Goal: Information Seeking & Learning: Learn about a topic

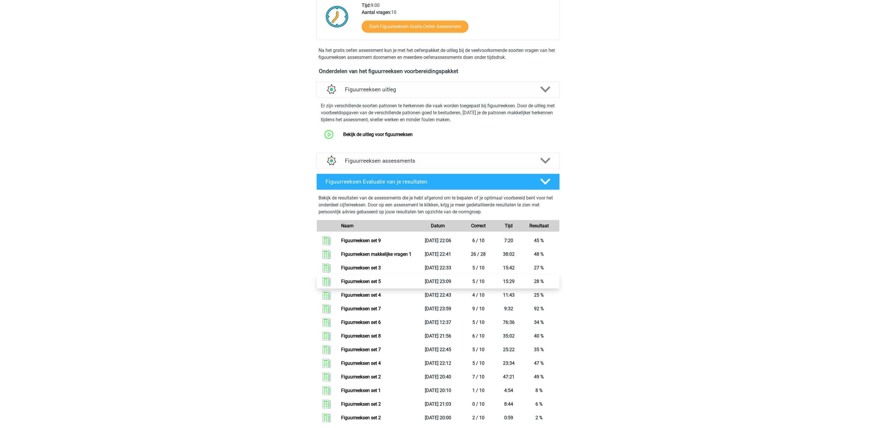
scroll to position [193, 0]
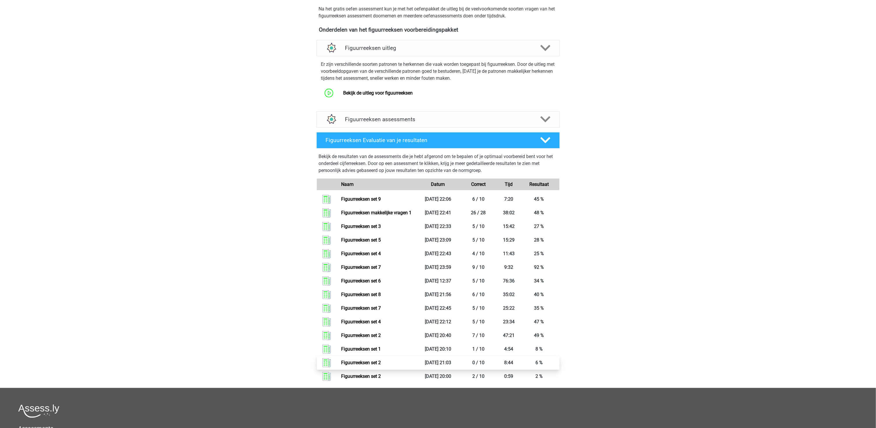
click at [381, 360] on link "Figuurreeksen set 2" at bounding box center [361, 362] width 40 height 6
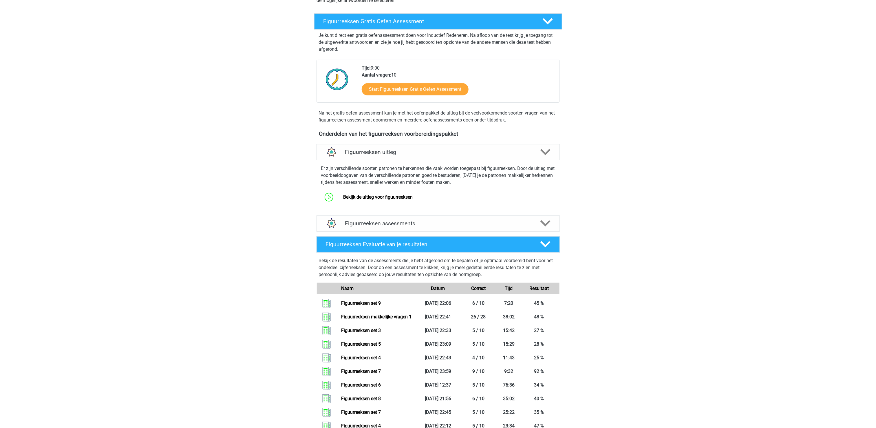
scroll to position [19, 0]
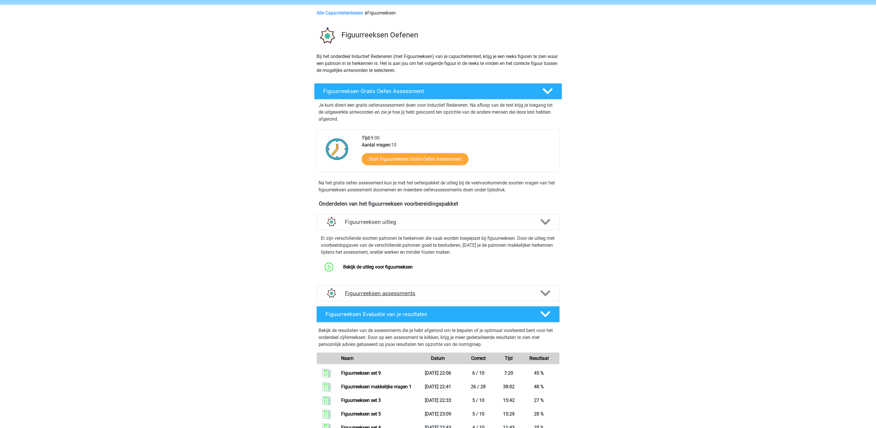
click at [427, 293] on h4 "Figuurreeksen assessments" at bounding box center [438, 293] width 186 height 7
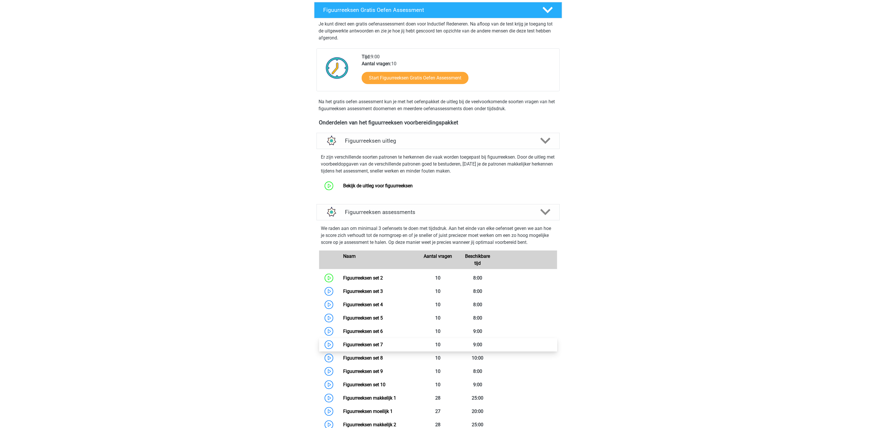
scroll to position [135, 0]
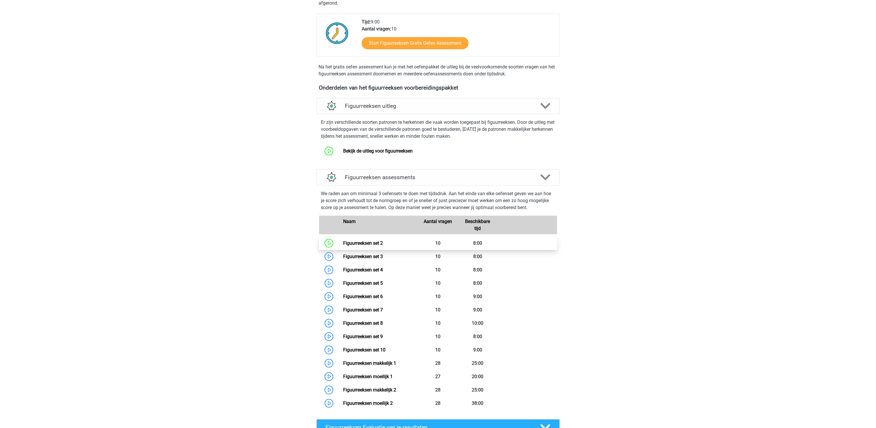
click at [383, 244] on link "Figuurreeksen set 2" at bounding box center [363, 243] width 40 height 6
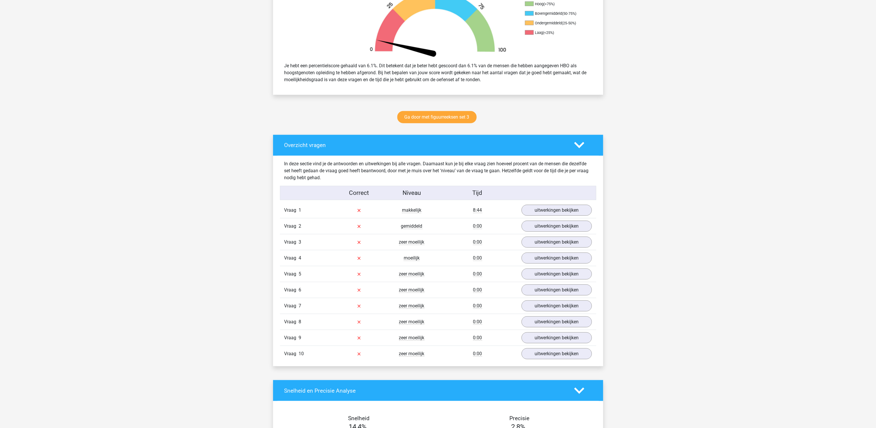
scroll to position [232, 0]
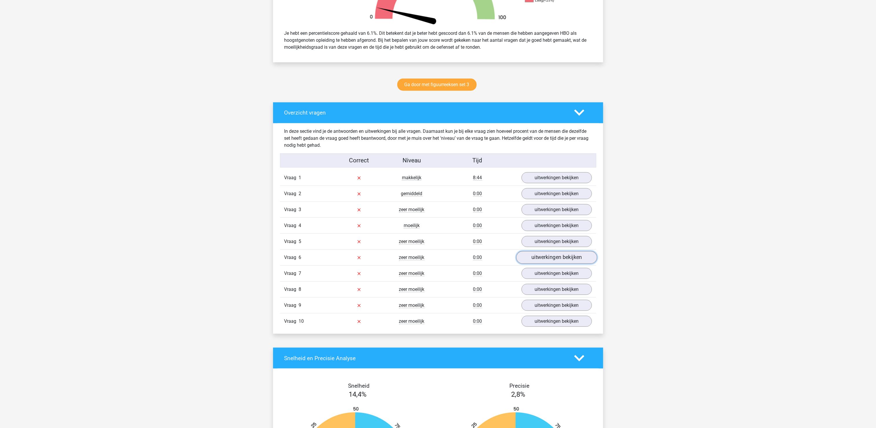
click at [540, 256] on link "uitwerkingen bekijken" at bounding box center [556, 257] width 81 height 13
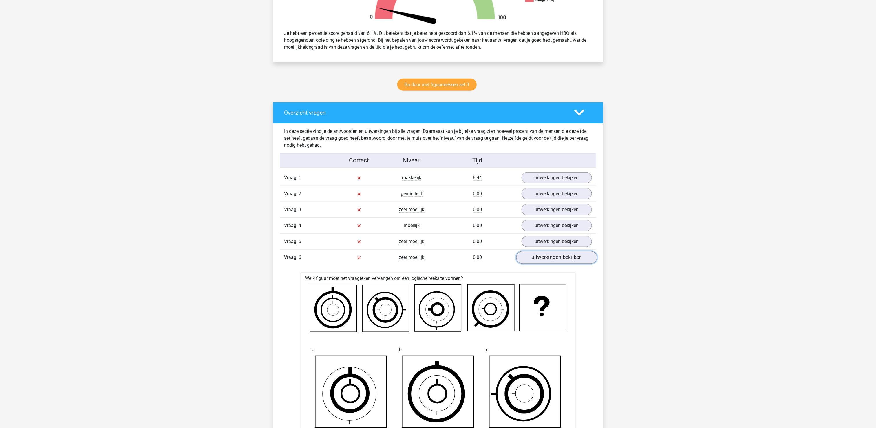
click at [539, 258] on link "uitwerkingen bekijken" at bounding box center [556, 257] width 81 height 13
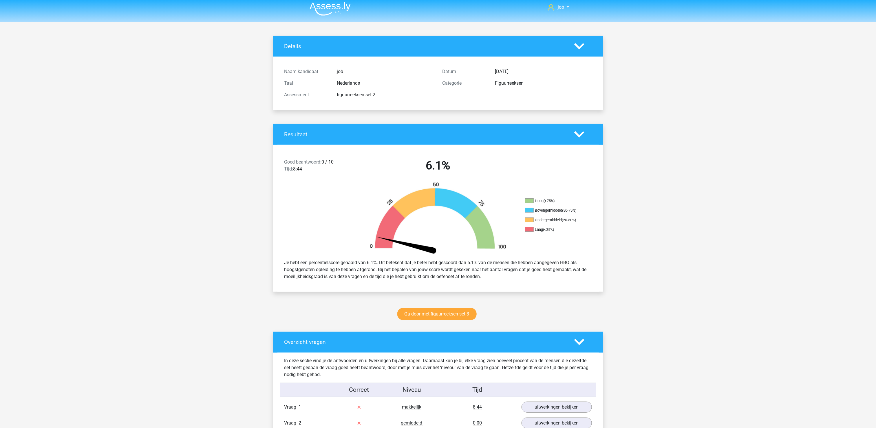
scroll to position [0, 0]
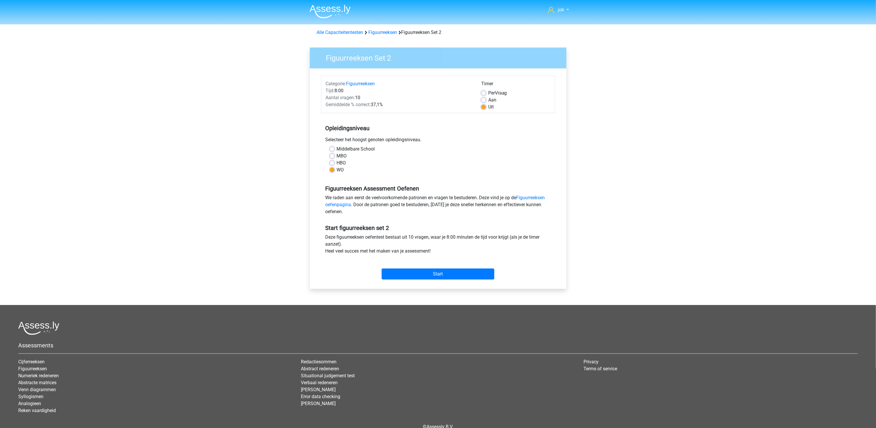
click at [337, 160] on label "HBO" at bounding box center [341, 162] width 9 height 7
click at [334, 160] on input "HBO" at bounding box center [332, 162] width 5 height 6
radio input "true"
click at [390, 275] on input "Start" at bounding box center [438, 273] width 113 height 11
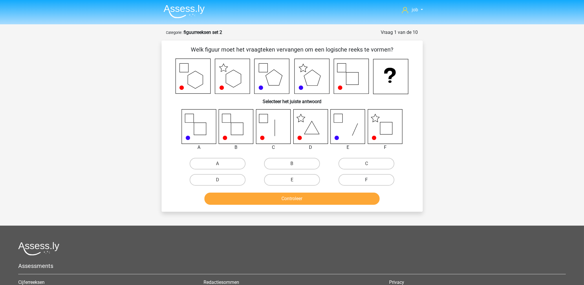
drag, startPoint x: 346, startPoint y: 176, endPoint x: 346, endPoint y: 184, distance: 7.5
click at [346, 176] on label "F" at bounding box center [367, 180] width 56 height 12
click at [367, 180] on input "F" at bounding box center [369, 182] width 4 height 4
radio input "true"
click at [346, 199] on button "Controleer" at bounding box center [291, 199] width 175 height 12
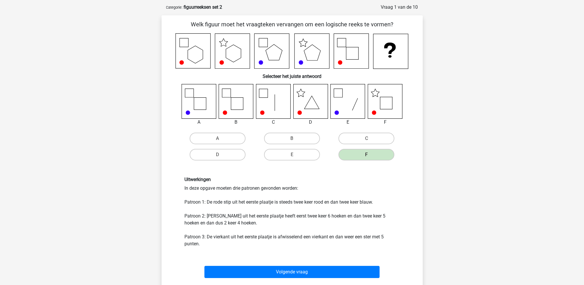
scroll to position [39, 0]
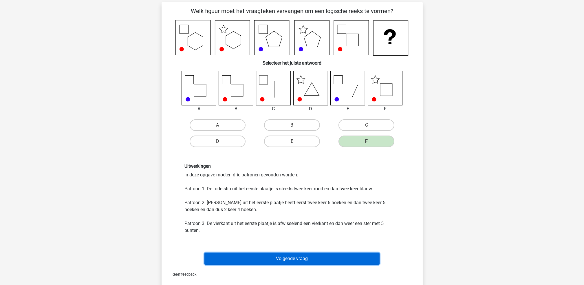
click at [324, 258] on button "Volgende vraag" at bounding box center [291, 259] width 175 height 12
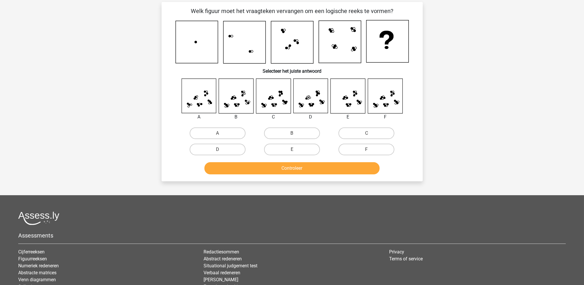
scroll to position [29, 0]
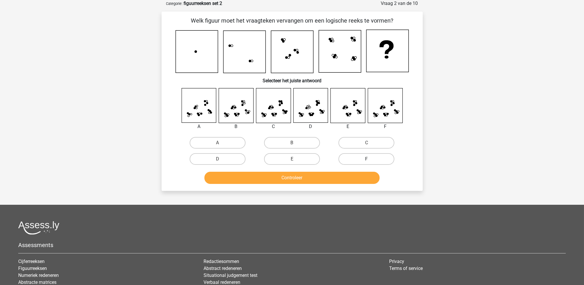
click at [359, 155] on label "F" at bounding box center [367, 159] width 56 height 12
click at [367, 159] on input "F" at bounding box center [369, 161] width 4 height 4
radio input "true"
click at [352, 182] on button "Controleer" at bounding box center [291, 178] width 175 height 12
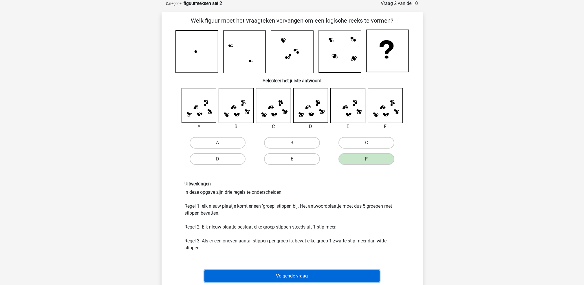
click at [322, 277] on button "Volgende vraag" at bounding box center [291, 276] width 175 height 12
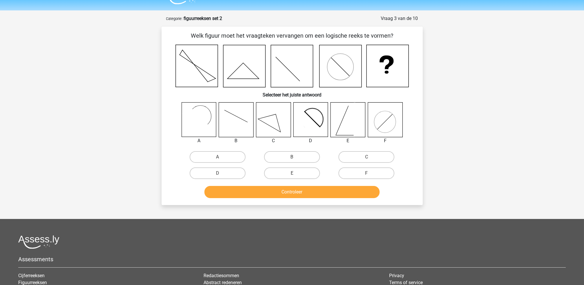
scroll to position [0, 0]
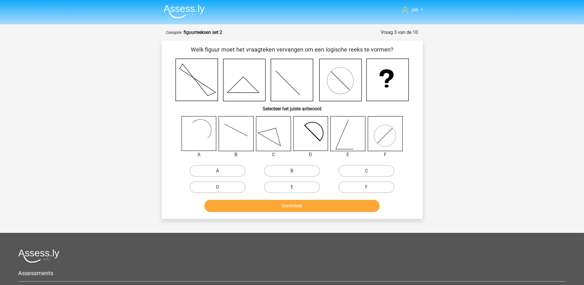
click at [227, 170] on label "A" at bounding box center [218, 171] width 56 height 12
click at [221, 171] on input "A" at bounding box center [220, 173] width 4 height 4
radio input "true"
click at [238, 204] on button "Controleer" at bounding box center [291, 206] width 175 height 12
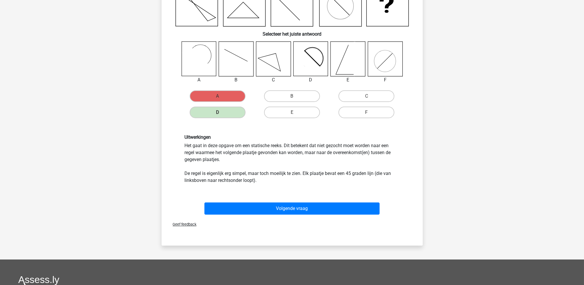
scroll to position [77, 0]
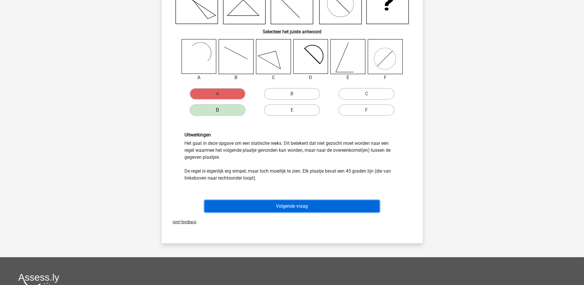
click at [263, 205] on button "Volgende vraag" at bounding box center [291, 206] width 175 height 12
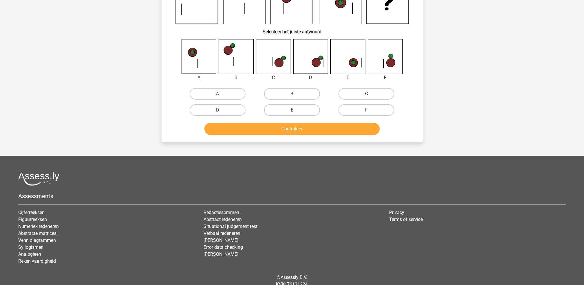
scroll to position [29, 0]
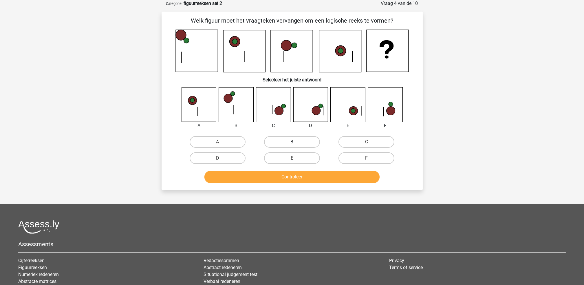
click at [299, 142] on label "B" at bounding box center [292, 142] width 56 height 12
click at [296, 142] on input "B" at bounding box center [294, 144] width 4 height 4
radio input "true"
click at [294, 171] on button "Controleer" at bounding box center [291, 177] width 175 height 12
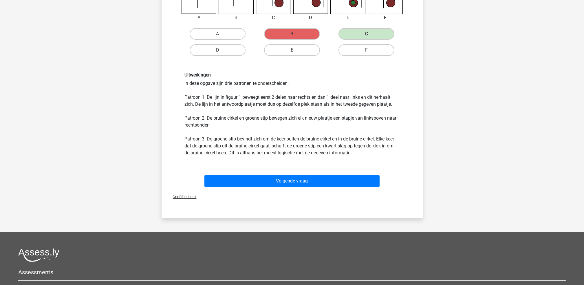
scroll to position [145, 0]
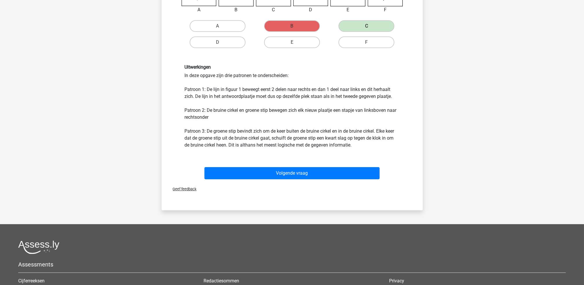
click at [315, 180] on div "Volgende vraag" at bounding box center [292, 174] width 224 height 14
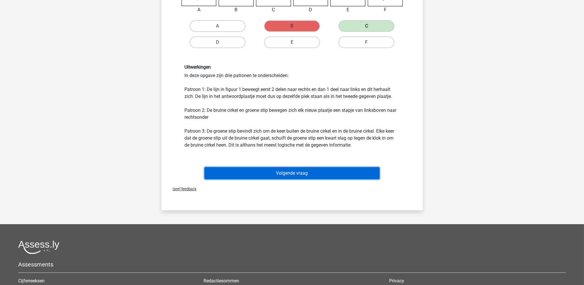
click at [317, 174] on button "Volgende vraag" at bounding box center [291, 173] width 175 height 12
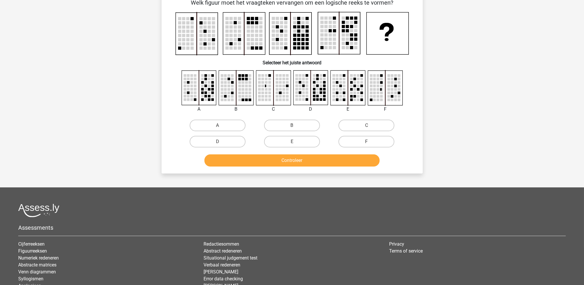
scroll to position [29, 0]
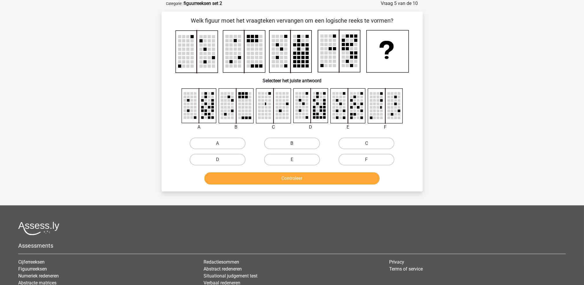
click at [299, 147] on label "B" at bounding box center [292, 144] width 56 height 12
click at [296, 147] on input "B" at bounding box center [294, 145] width 4 height 4
radio input "true"
click at [295, 179] on button "Controleer" at bounding box center [291, 178] width 175 height 12
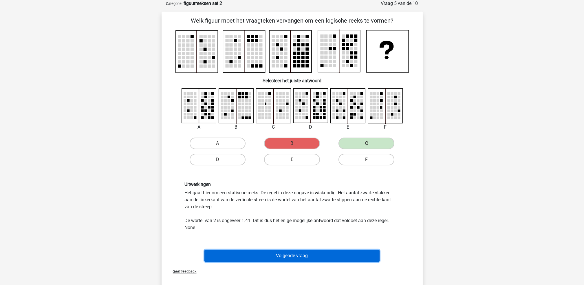
click at [309, 251] on button "Volgende vraag" at bounding box center [291, 256] width 175 height 12
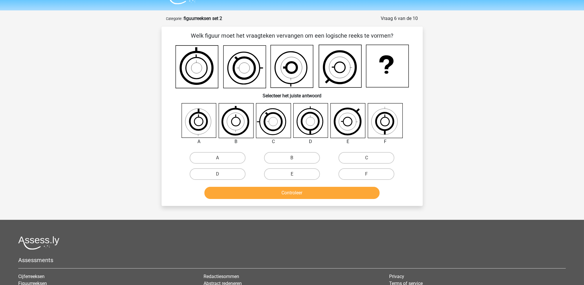
scroll to position [0, 0]
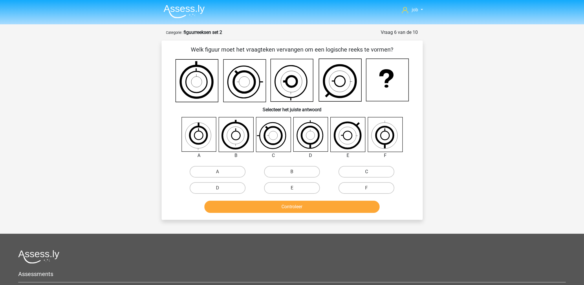
click at [362, 169] on label "C" at bounding box center [367, 172] width 56 height 12
click at [367, 172] on input "C" at bounding box center [369, 174] width 4 height 4
radio input "true"
click at [344, 202] on button "Controleer" at bounding box center [291, 207] width 175 height 12
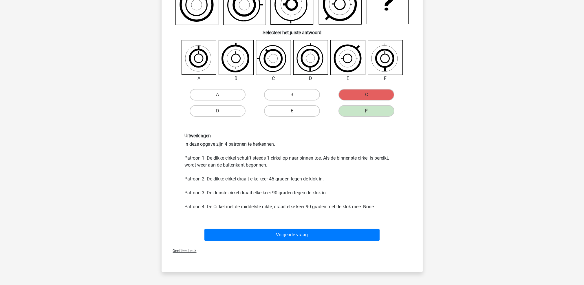
scroll to position [39, 0]
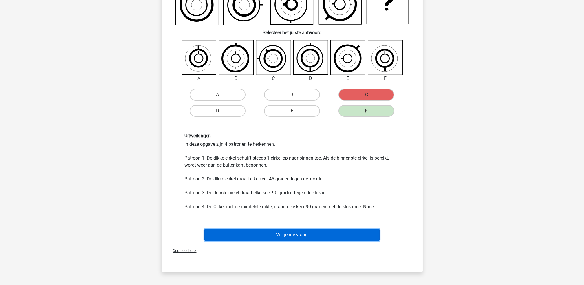
click at [328, 231] on button "Volgende vraag" at bounding box center [291, 235] width 175 height 12
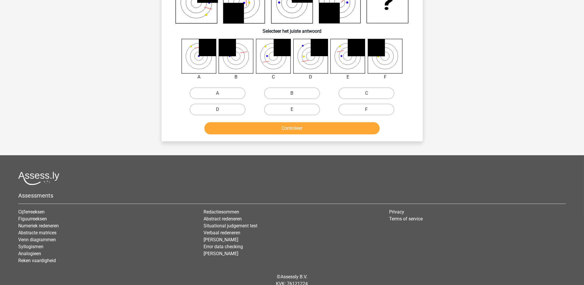
scroll to position [29, 0]
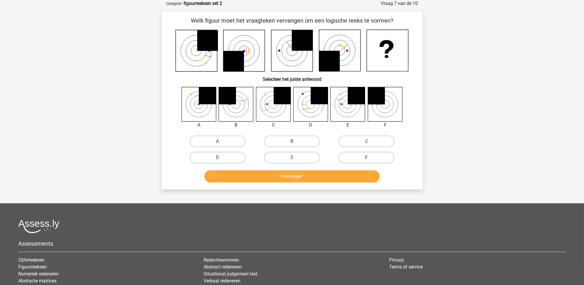
click at [348, 154] on label "F" at bounding box center [367, 158] width 56 height 12
click at [367, 158] on input "F" at bounding box center [369, 160] width 4 height 4
radio input "true"
click at [347, 179] on button "Controleer" at bounding box center [291, 176] width 175 height 12
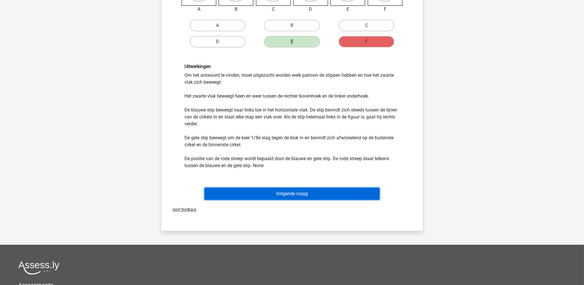
click at [339, 194] on button "Volgende vraag" at bounding box center [291, 194] width 175 height 12
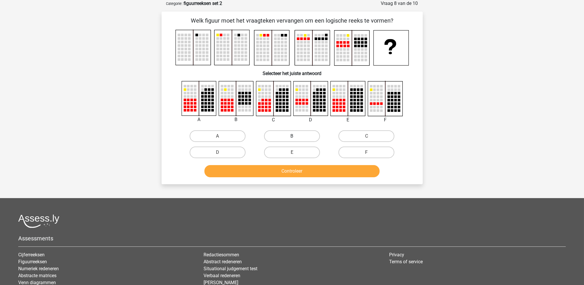
click at [288, 138] on label "B" at bounding box center [292, 136] width 56 height 12
click at [292, 138] on input "B" at bounding box center [294, 138] width 4 height 4
radio input "true"
click at [283, 167] on button "Controleer" at bounding box center [291, 171] width 175 height 12
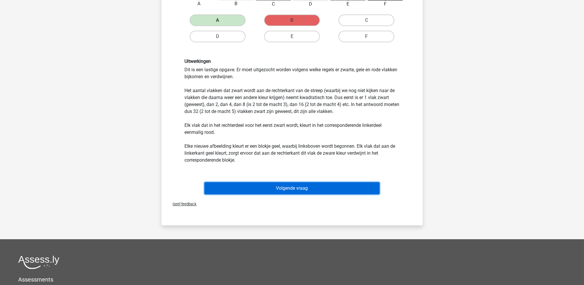
click at [305, 187] on button "Volgende vraag" at bounding box center [291, 188] width 175 height 12
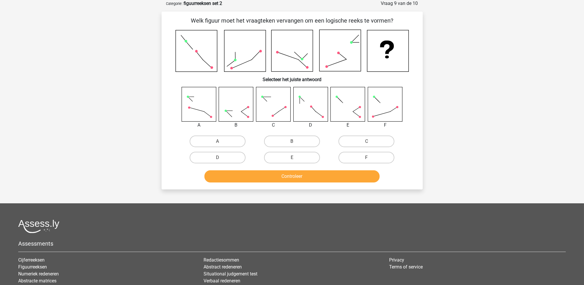
drag, startPoint x: 282, startPoint y: 154, endPoint x: 281, endPoint y: 163, distance: 9.0
click at [282, 154] on label "E" at bounding box center [292, 158] width 56 height 12
click at [292, 158] on input "E" at bounding box center [294, 160] width 4 height 4
radio input "true"
click at [289, 187] on div "Welk figuur moet het vraagteken vervangen om een logische reeks te vormen? Sele…" at bounding box center [292, 101] width 261 height 178
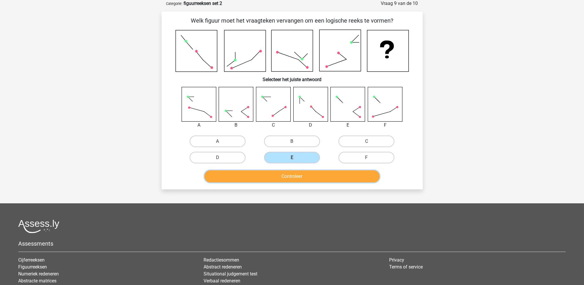
click at [290, 180] on button "Controleer" at bounding box center [291, 176] width 175 height 12
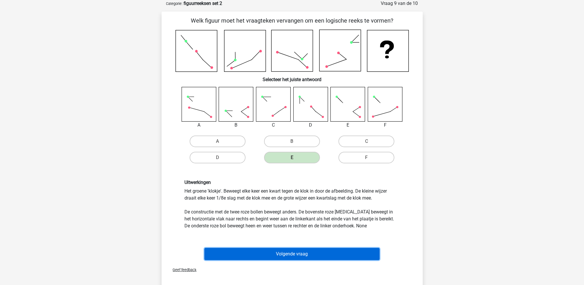
click at [293, 248] on button "Volgende vraag" at bounding box center [291, 254] width 175 height 12
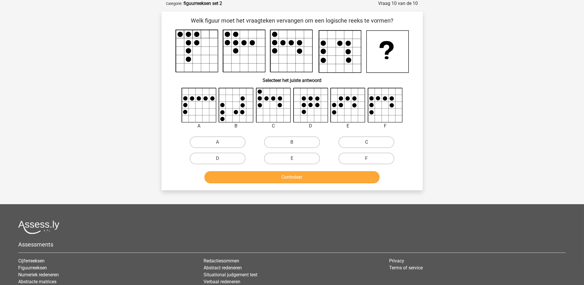
click at [350, 146] on label "C" at bounding box center [367, 142] width 56 height 12
click at [367, 146] on input "C" at bounding box center [369, 144] width 4 height 4
radio input "true"
click at [337, 175] on button "Controleer" at bounding box center [291, 177] width 175 height 12
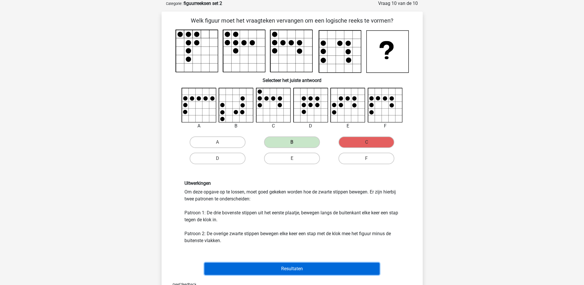
click at [285, 263] on button "Resultaten" at bounding box center [291, 269] width 175 height 12
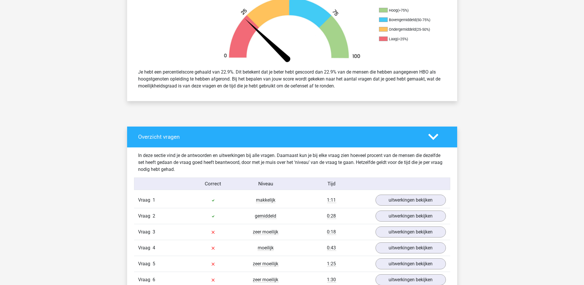
scroll to position [309, 0]
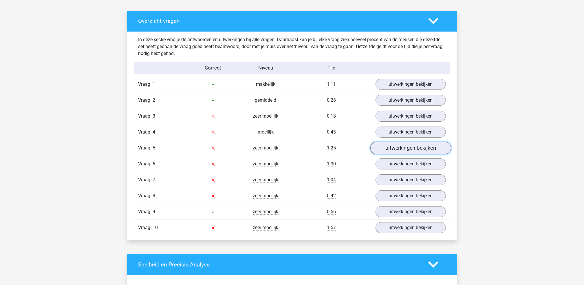
click at [413, 149] on link "uitwerkingen bekijken" at bounding box center [410, 148] width 81 height 13
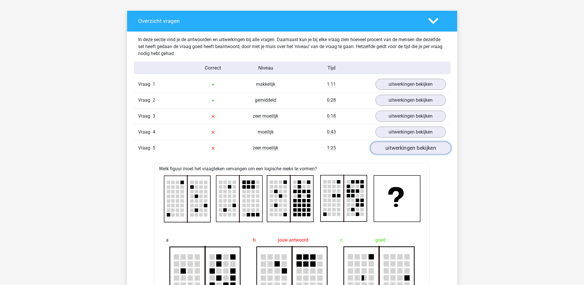
click at [413, 149] on link "uitwerkingen bekijken" at bounding box center [410, 148] width 81 height 13
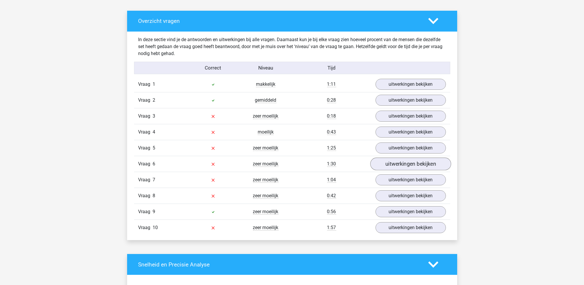
drag, startPoint x: 412, startPoint y: 158, endPoint x: 413, endPoint y: 161, distance: 3.2
click at [412, 158] on div "Vraag 6 zeer moeilijk 1:30 uitwerkingen bekijken" at bounding box center [292, 164] width 316 height 16
click at [413, 162] on link "uitwerkingen bekijken" at bounding box center [410, 164] width 81 height 13
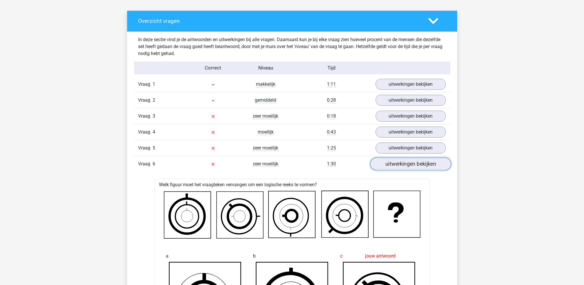
click at [413, 166] on link "uitwerkingen bekijken" at bounding box center [410, 164] width 81 height 13
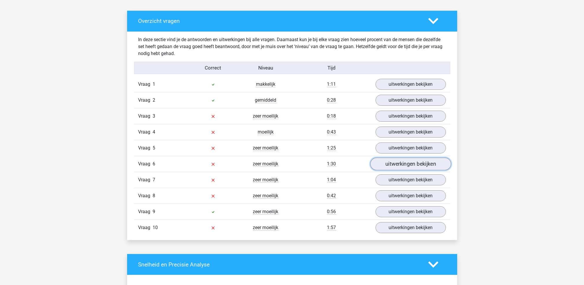
click at [413, 166] on link "uitwerkingen bekijken" at bounding box center [410, 164] width 81 height 13
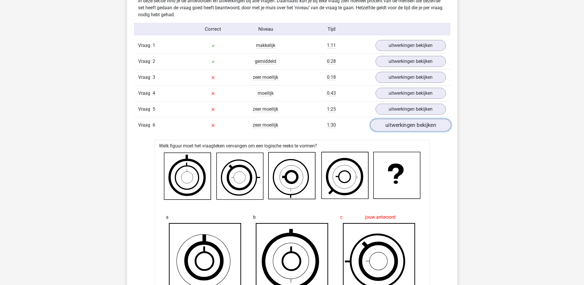
scroll to position [386, 0]
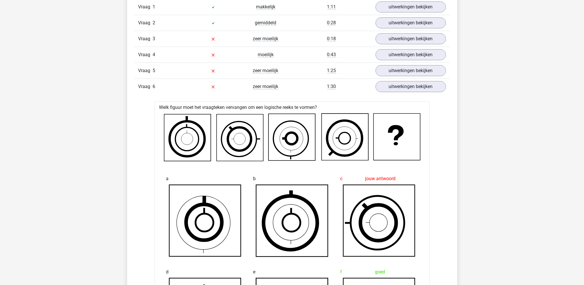
click at [403, 93] on div "Vraag 6 zeer moeilijk 1:30 uitwerkingen bekijken" at bounding box center [292, 86] width 316 height 16
click at [404, 89] on link "uitwerkingen bekijken" at bounding box center [410, 87] width 81 height 13
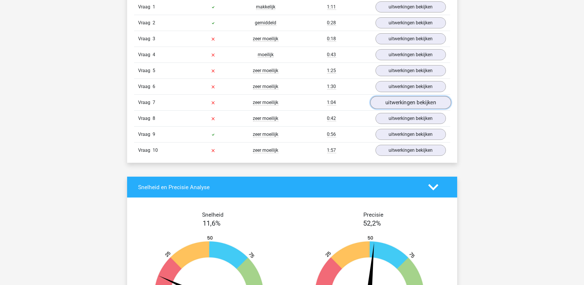
click at [405, 103] on link "uitwerkingen bekijken" at bounding box center [410, 102] width 81 height 13
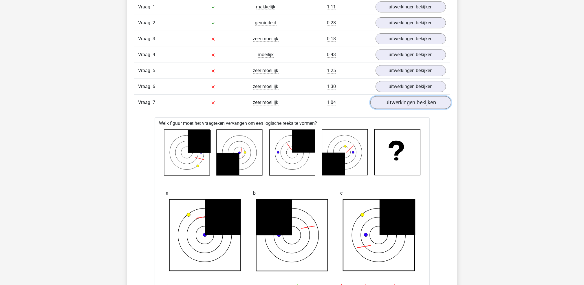
click at [405, 103] on link "uitwerkingen bekijken" at bounding box center [410, 102] width 81 height 13
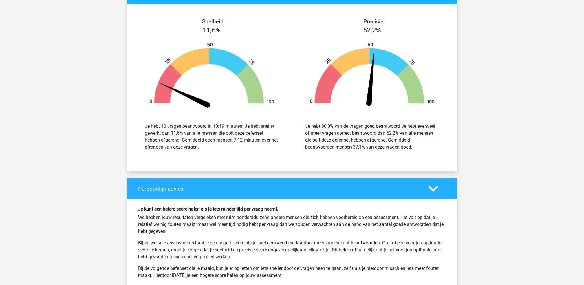
scroll to position [695, 0]
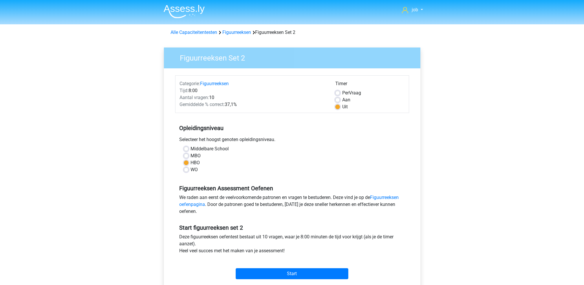
click at [191, 170] on label "WO" at bounding box center [194, 169] width 7 height 7
click at [184, 170] on input "WO" at bounding box center [186, 169] width 5 height 6
radio input "true"
click at [294, 274] on input "Start" at bounding box center [292, 273] width 113 height 11
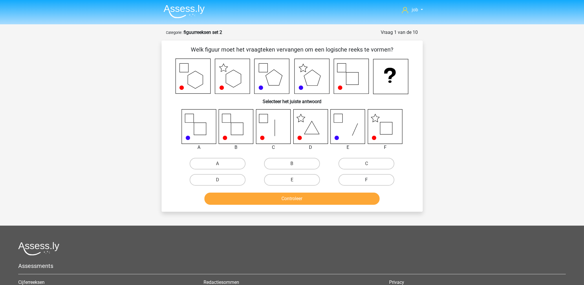
click at [345, 177] on label "F" at bounding box center [367, 180] width 56 height 12
click at [367, 180] on input "F" at bounding box center [369, 182] width 4 height 4
radio input "true"
click at [341, 195] on button "Controleer" at bounding box center [291, 199] width 175 height 12
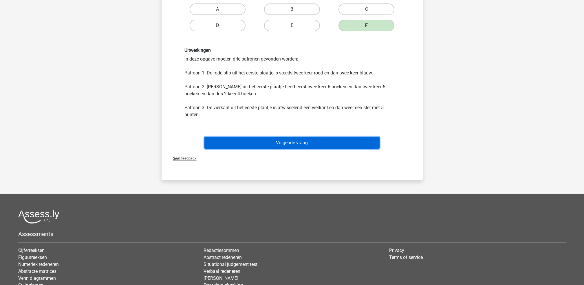
click at [314, 141] on button "Volgende vraag" at bounding box center [291, 143] width 175 height 12
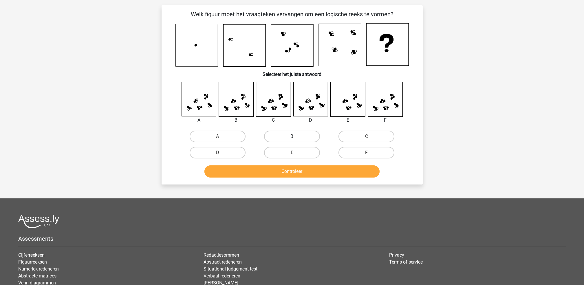
scroll to position [29, 0]
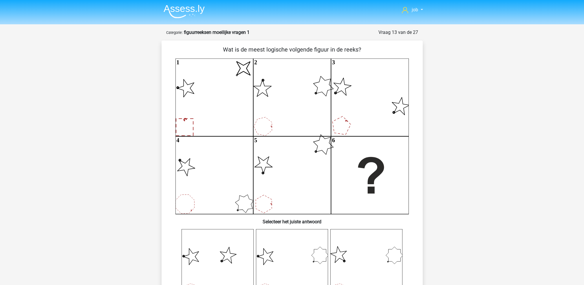
scroll to position [29, 0]
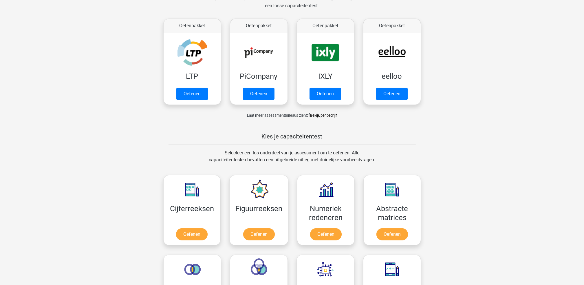
scroll to position [193, 0]
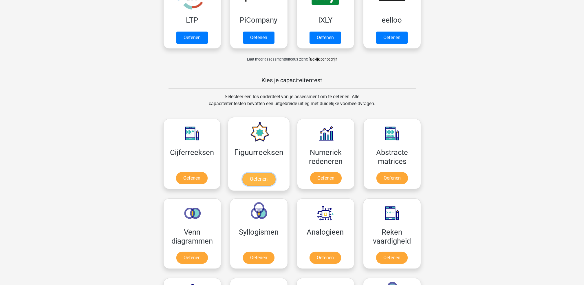
click at [263, 173] on link "Oefenen" at bounding box center [258, 179] width 33 height 13
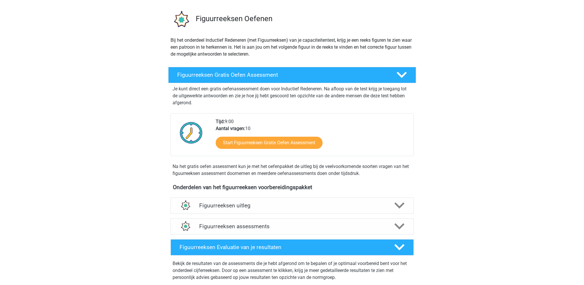
scroll to position [77, 0]
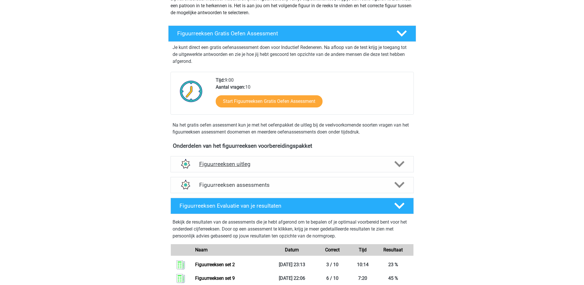
click at [265, 161] on h4 "Figuurreeksen uitleg" at bounding box center [292, 164] width 186 height 7
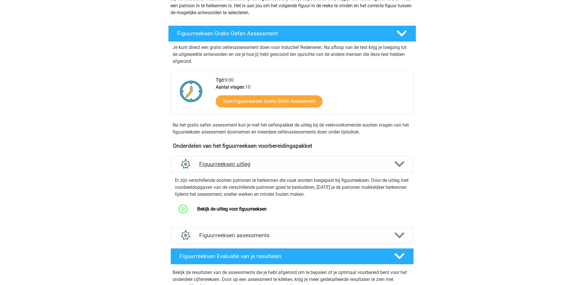
click at [268, 162] on h4 "Figuurreeksen uitleg" at bounding box center [292, 164] width 186 height 7
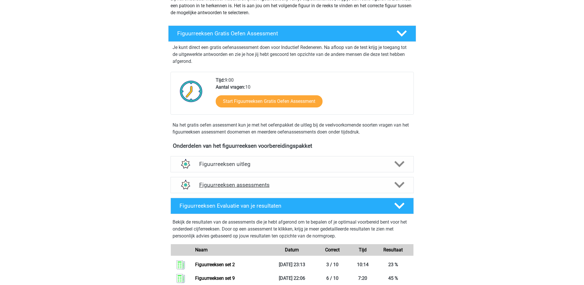
click at [275, 185] on h4 "Figuurreeksen assessments" at bounding box center [292, 185] width 186 height 7
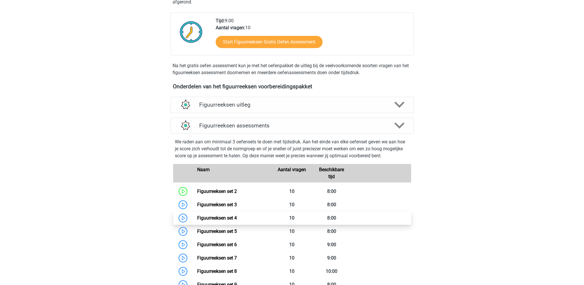
scroll to position [154, 0]
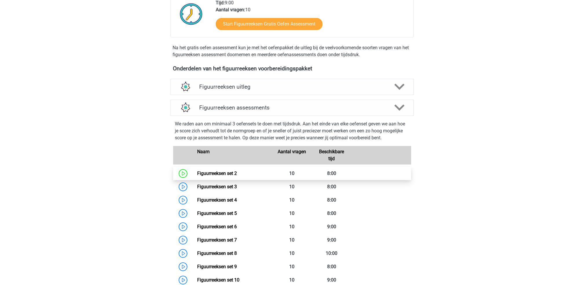
click at [237, 173] on link "Figuurreeksen set 2" at bounding box center [217, 174] width 40 height 6
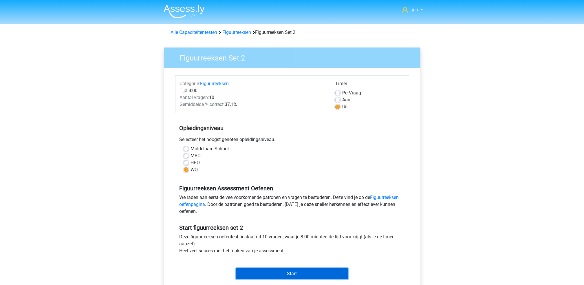
click at [280, 268] on input "Start" at bounding box center [292, 273] width 113 height 11
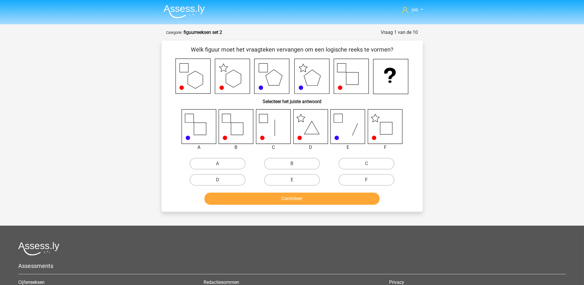
click at [372, 182] on label "F" at bounding box center [367, 180] width 56 height 12
click at [370, 182] on input "F" at bounding box center [369, 182] width 4 height 4
radio input "true"
click at [358, 198] on button "Controleer" at bounding box center [291, 199] width 175 height 12
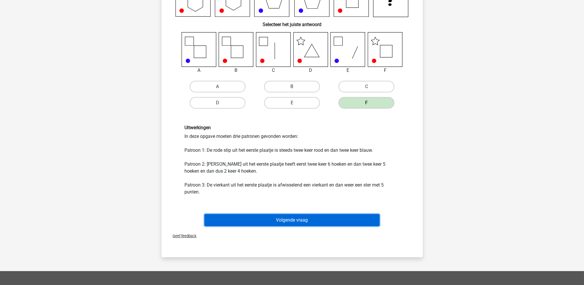
click at [334, 216] on button "Volgende vraag" at bounding box center [291, 220] width 175 height 12
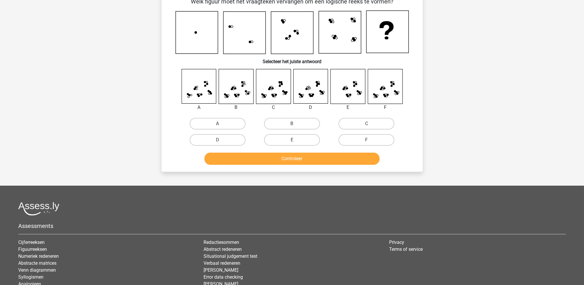
scroll to position [29, 0]
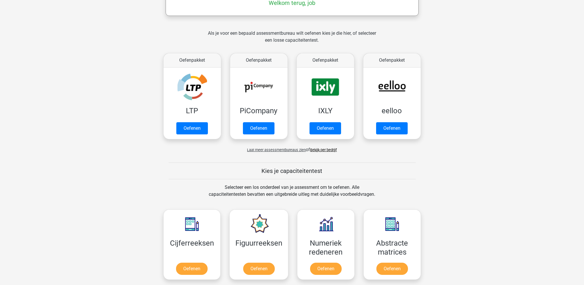
scroll to position [116, 0]
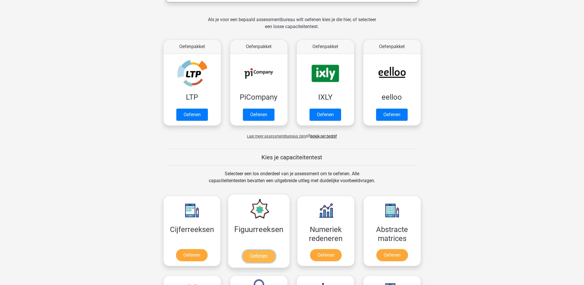
click at [270, 250] on link "Oefenen" at bounding box center [258, 256] width 33 height 13
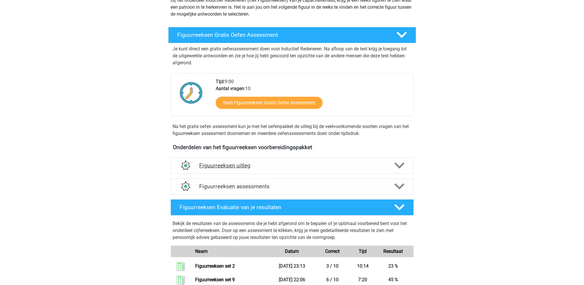
scroll to position [77, 0]
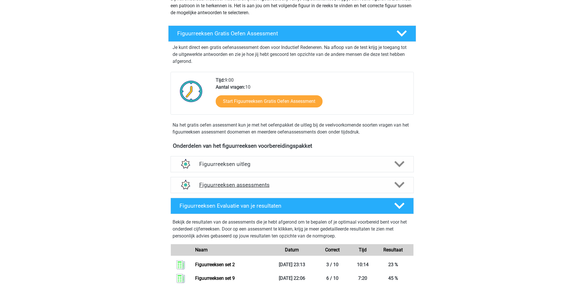
click at [289, 180] on div "Figuurreeksen assessments" at bounding box center [292, 185] width 243 height 16
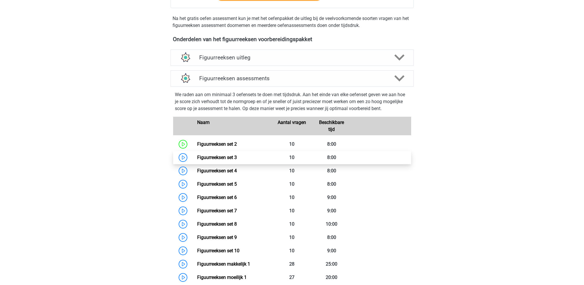
scroll to position [193, 0]
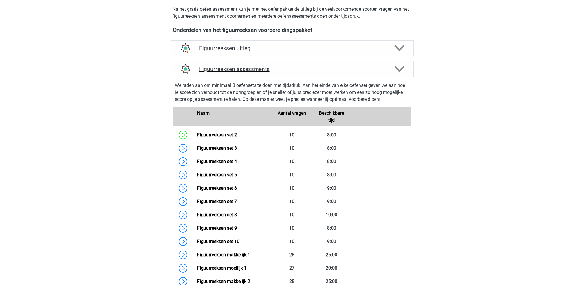
click at [291, 72] on div "Figuurreeksen assessments" at bounding box center [292, 69] width 243 height 16
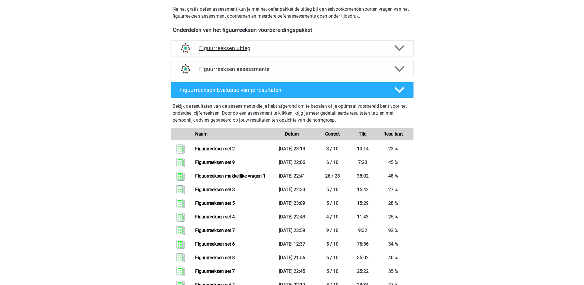
click at [278, 54] on div "Figuurreeksen uitleg" at bounding box center [292, 48] width 243 height 16
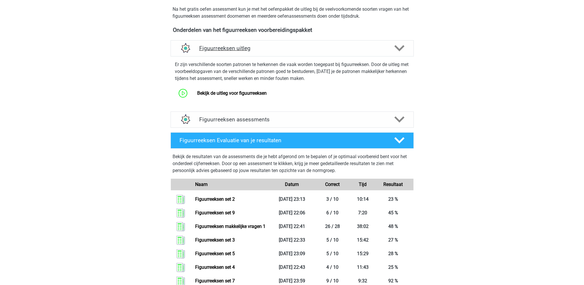
click at [278, 52] on div "Figuurreeksen uitleg" at bounding box center [292, 48] width 243 height 16
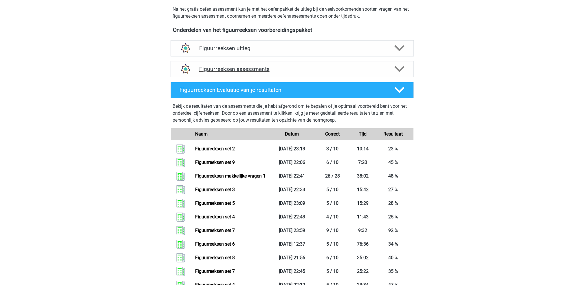
click at [278, 70] on h4 "Figuurreeksen assessments" at bounding box center [292, 69] width 186 height 7
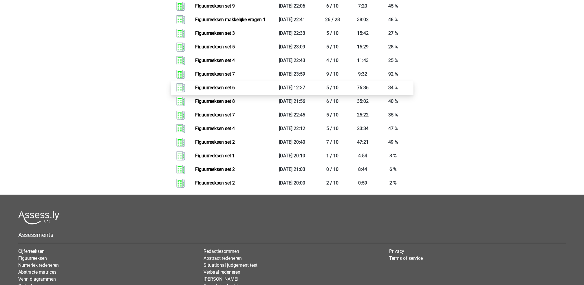
scroll to position [579, 0]
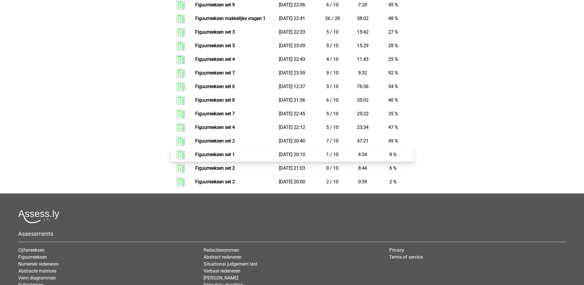
click at [235, 152] on link "Figuurreeksen set 1" at bounding box center [215, 155] width 40 height 6
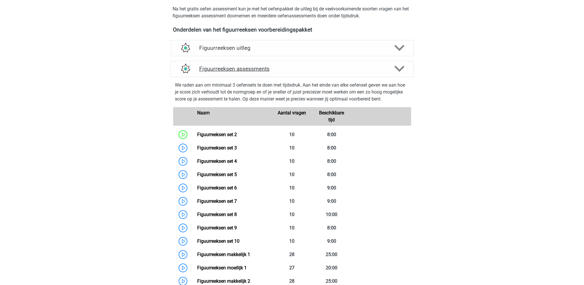
scroll to position [193, 0]
click at [264, 68] on h4 "Figuurreeksen assessments" at bounding box center [292, 69] width 186 height 7
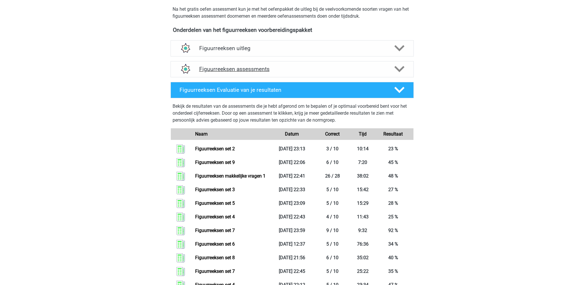
click at [284, 66] on h4 "Figuurreeksen assessments" at bounding box center [292, 69] width 186 height 7
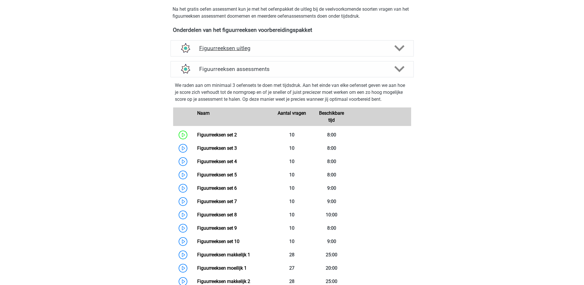
click at [281, 54] on div "Figuurreeksen uitleg" at bounding box center [292, 48] width 243 height 16
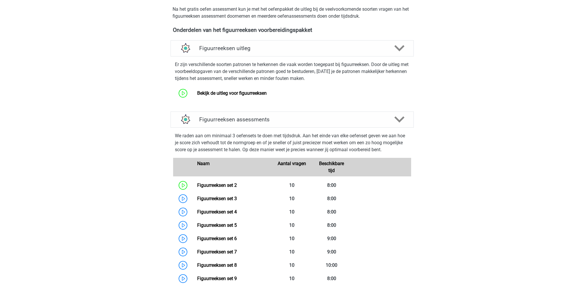
click at [269, 102] on div "Er zijn verschillende soorten patronen te herkennen die vaak worden toegepast b…" at bounding box center [292, 80] width 248 height 48
click at [267, 96] on link "Bekijk de uitleg voor figuurreeksen" at bounding box center [232, 93] width 70 height 6
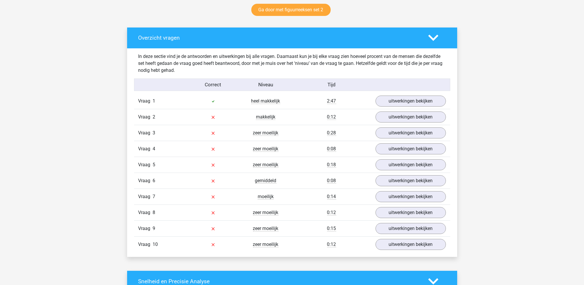
scroll to position [309, 0]
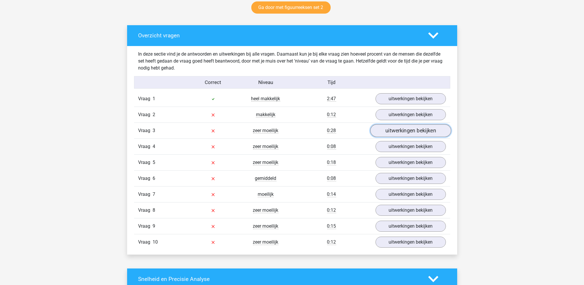
click at [385, 128] on link "uitwerkingen bekijken" at bounding box center [410, 131] width 81 height 13
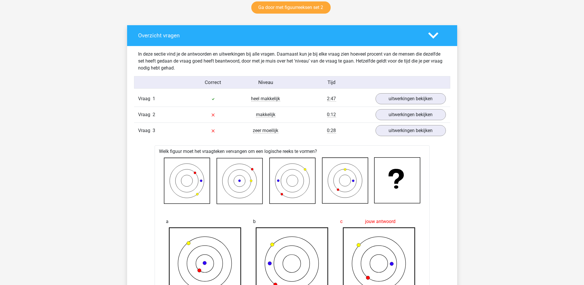
click at [390, 121] on div "Vraag 2 makkelijk 0:12 uitwerkingen bekijken" at bounding box center [292, 115] width 316 height 16
click at [388, 133] on link "uitwerkingen bekijken" at bounding box center [410, 131] width 81 height 13
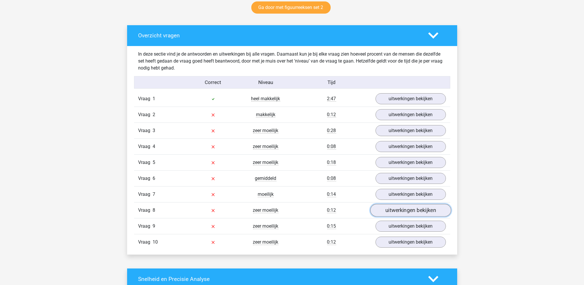
click at [390, 207] on link "uitwerkingen bekijken" at bounding box center [410, 210] width 81 height 13
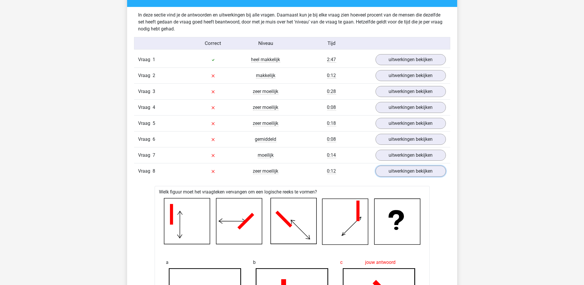
scroll to position [386, 0]
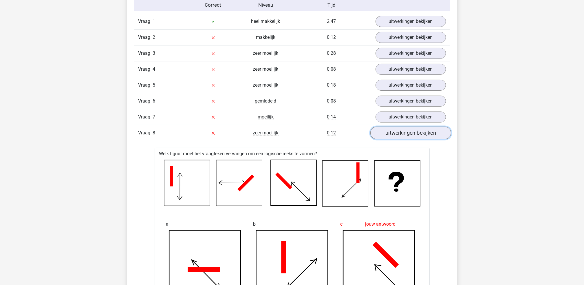
click at [413, 129] on link "uitwerkingen bekijken" at bounding box center [410, 133] width 81 height 13
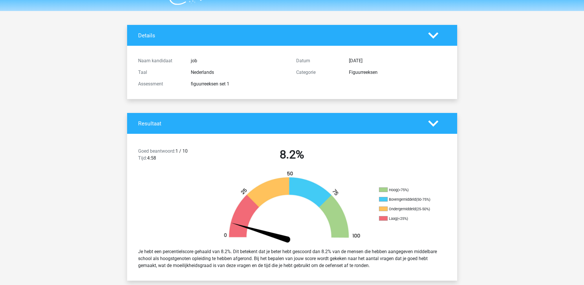
scroll to position [0, 0]
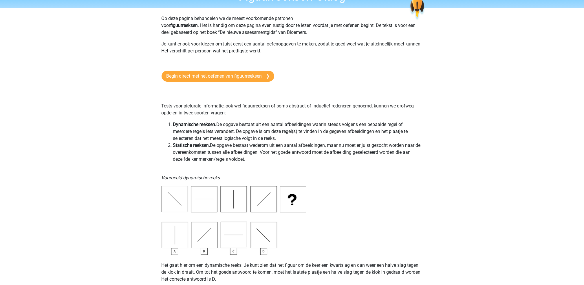
scroll to position [77, 0]
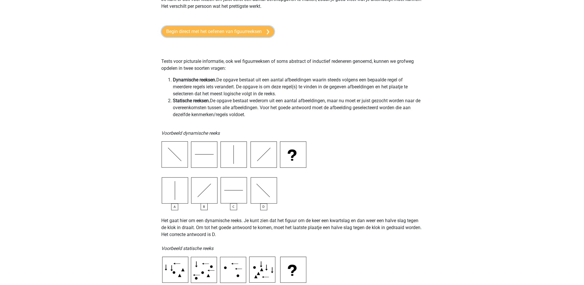
click at [264, 31] on link "Begin direct met het oefenen van figuurreeksen" at bounding box center [218, 31] width 113 height 11
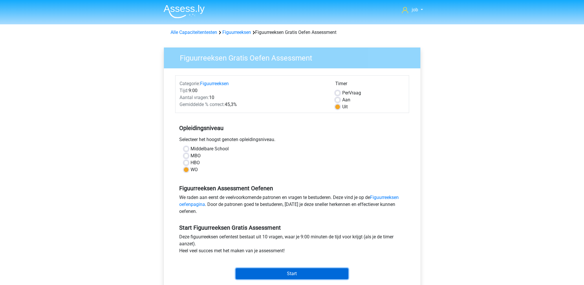
click at [275, 273] on input "Start" at bounding box center [292, 273] width 113 height 11
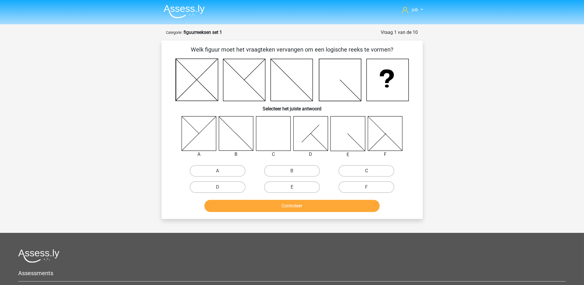
click at [360, 173] on label "C" at bounding box center [367, 171] width 56 height 12
click at [367, 173] on input "C" at bounding box center [369, 173] width 4 height 4
radio input "true"
click at [351, 204] on button "Controleer" at bounding box center [291, 206] width 175 height 12
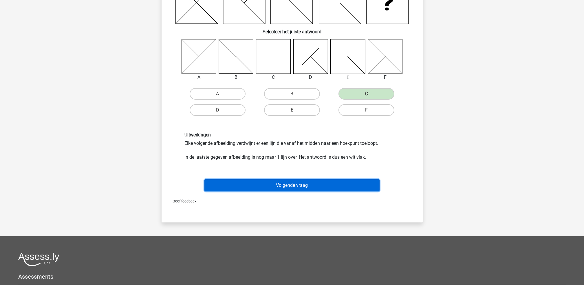
click at [331, 189] on button "Volgende vraag" at bounding box center [291, 185] width 175 height 12
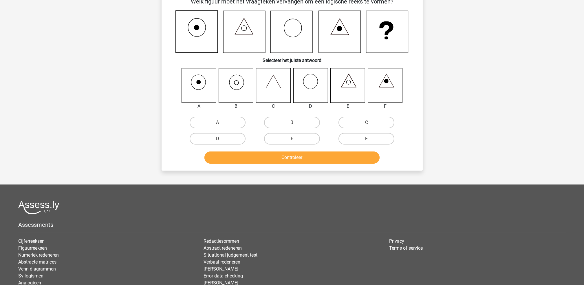
scroll to position [29, 0]
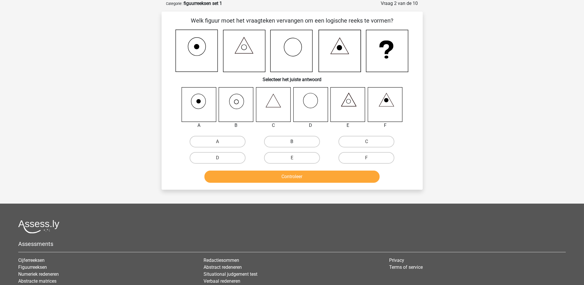
click at [289, 142] on label "B" at bounding box center [292, 142] width 56 height 12
click at [292, 142] on input "B" at bounding box center [294, 144] width 4 height 4
radio input "true"
click at [287, 171] on button "Controleer" at bounding box center [291, 177] width 175 height 12
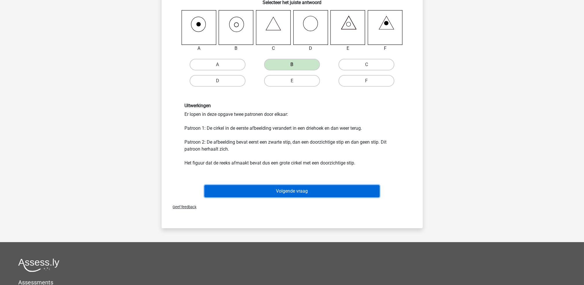
click at [304, 190] on button "Volgende vraag" at bounding box center [291, 191] width 175 height 12
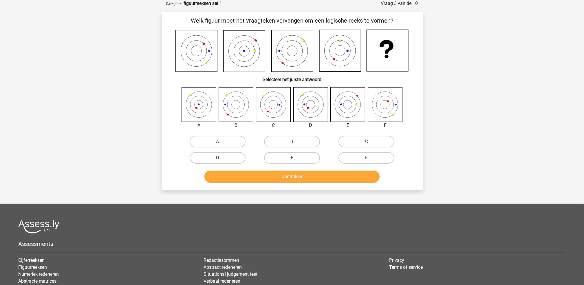
drag, startPoint x: 352, startPoint y: 152, endPoint x: 351, endPoint y: 171, distance: 18.3
click at [352, 152] on label "F" at bounding box center [367, 158] width 56 height 12
click at [367, 158] on input "F" at bounding box center [369, 160] width 4 height 4
radio input "true"
click at [350, 180] on button "Controleer" at bounding box center [291, 177] width 175 height 12
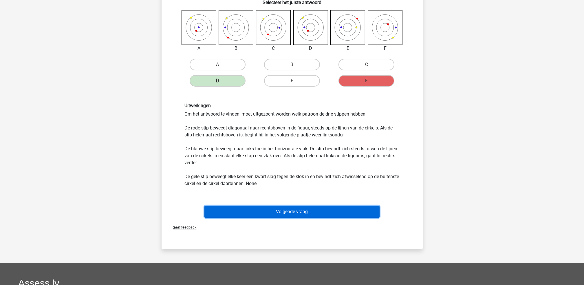
click at [326, 212] on button "Volgende vraag" at bounding box center [291, 212] width 175 height 12
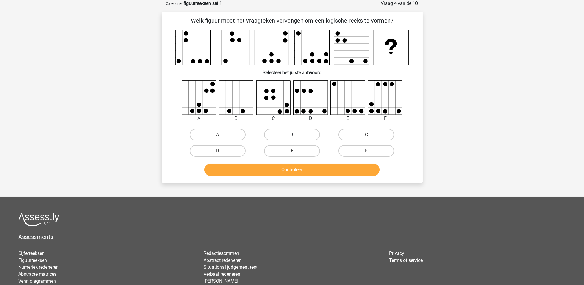
click at [305, 134] on label "B" at bounding box center [292, 135] width 56 height 12
click at [296, 135] on input "B" at bounding box center [294, 137] width 4 height 4
radio input "true"
click at [295, 171] on button "Controleer" at bounding box center [291, 170] width 175 height 12
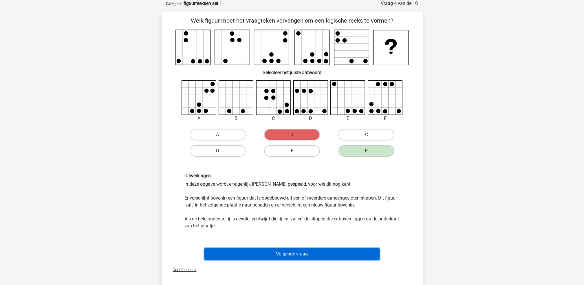
drag, startPoint x: 322, startPoint y: 249, endPoint x: 323, endPoint y: 245, distance: 3.5
click at [322, 248] on button "Volgende vraag" at bounding box center [291, 254] width 175 height 12
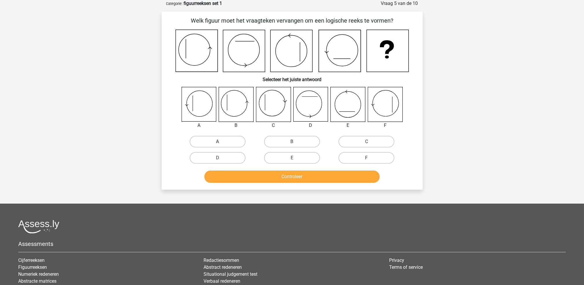
click at [225, 136] on label "A" at bounding box center [218, 142] width 56 height 12
click at [221, 142] on input "A" at bounding box center [220, 144] width 4 height 4
radio input "true"
click at [233, 171] on button "Controleer" at bounding box center [291, 177] width 175 height 12
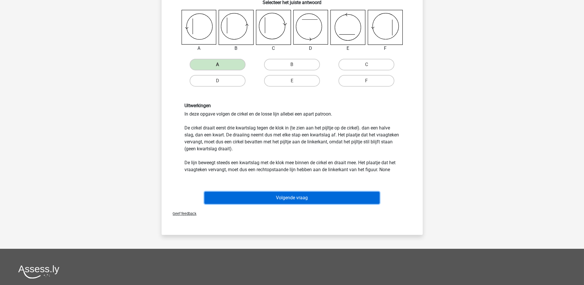
click at [247, 197] on button "Volgende vraag" at bounding box center [291, 198] width 175 height 12
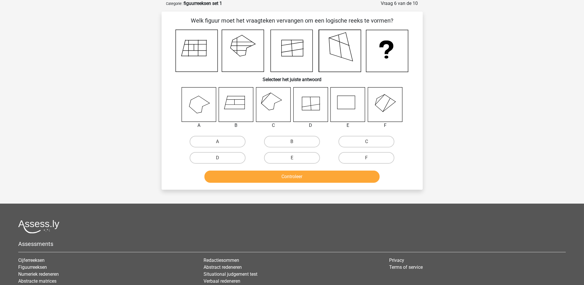
scroll to position [0, 0]
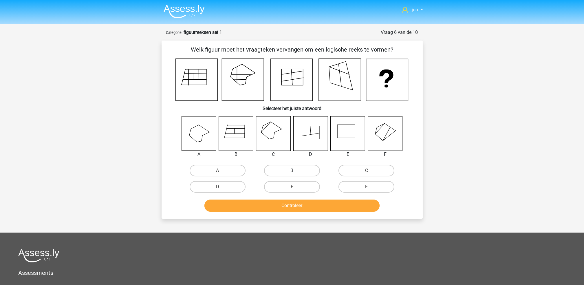
click at [303, 171] on label "B" at bounding box center [292, 171] width 56 height 12
click at [296, 171] on input "B" at bounding box center [294, 173] width 4 height 4
radio input "true"
click at [218, 185] on label "D" at bounding box center [218, 187] width 56 height 12
click at [218, 187] on input "D" at bounding box center [220, 189] width 4 height 4
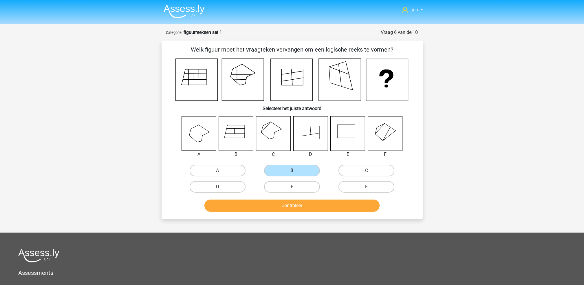
radio input "true"
click at [237, 206] on button "Controleer" at bounding box center [291, 206] width 175 height 12
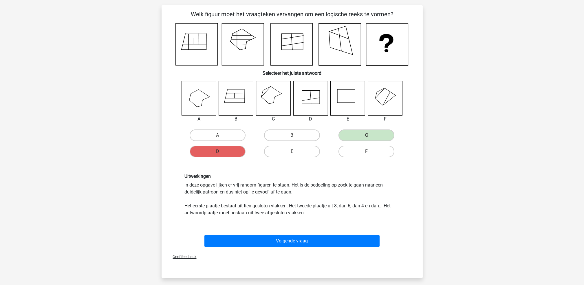
scroll to position [77, 0]
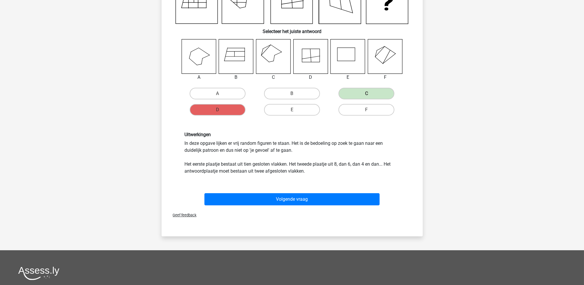
click at [308, 191] on div "Volgende vraag" at bounding box center [292, 198] width 243 height 19
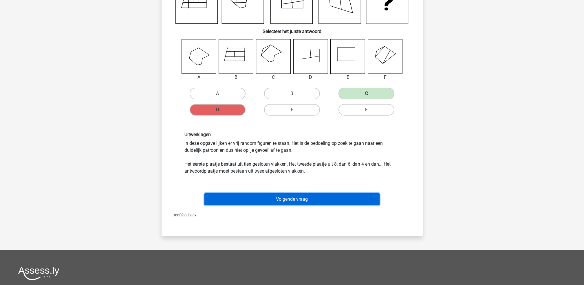
click at [312, 195] on button "Volgende vraag" at bounding box center [291, 199] width 175 height 12
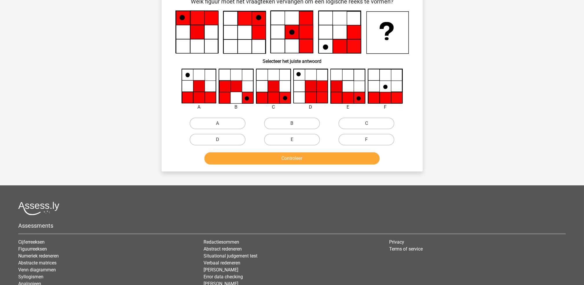
scroll to position [29, 0]
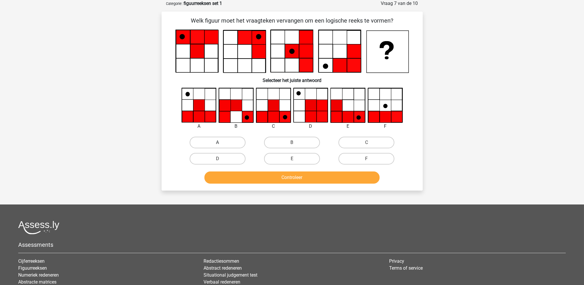
click at [228, 145] on label "A" at bounding box center [218, 143] width 56 height 12
click at [221, 145] on input "A" at bounding box center [220, 145] width 4 height 4
radio input "true"
click at [250, 175] on button "Controleer" at bounding box center [291, 177] width 175 height 12
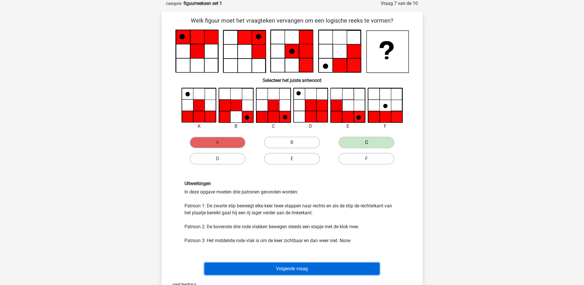
click at [272, 266] on button "Volgende vraag" at bounding box center [291, 269] width 175 height 12
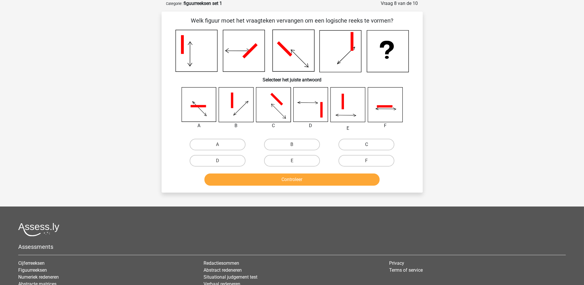
click at [361, 143] on label "C" at bounding box center [367, 145] width 56 height 12
click at [367, 145] on input "C" at bounding box center [369, 147] width 4 height 4
radio input "true"
click at [344, 171] on div "Controleer" at bounding box center [292, 178] width 243 height 19
click at [343, 182] on button "Controleer" at bounding box center [291, 179] width 175 height 12
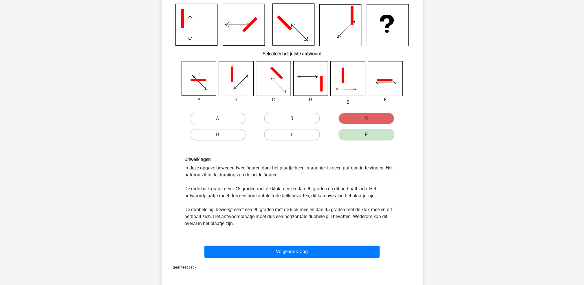
scroll to position [67, 0]
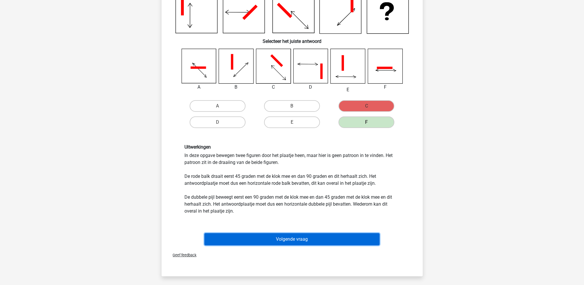
click at [298, 241] on button "Volgende vraag" at bounding box center [291, 239] width 175 height 12
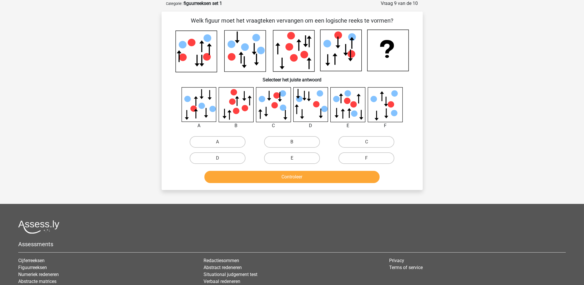
scroll to position [0, 0]
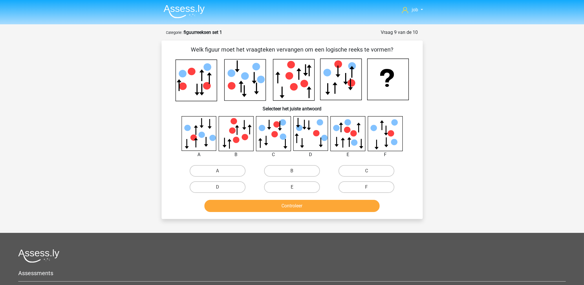
click at [346, 74] on icon at bounding box center [345, 79] width 5 height 12
click at [373, 181] on label "F" at bounding box center [367, 187] width 56 height 12
click at [370, 187] on input "F" at bounding box center [369, 189] width 4 height 4
radio input "true"
click at [364, 204] on button "Controleer" at bounding box center [291, 206] width 175 height 12
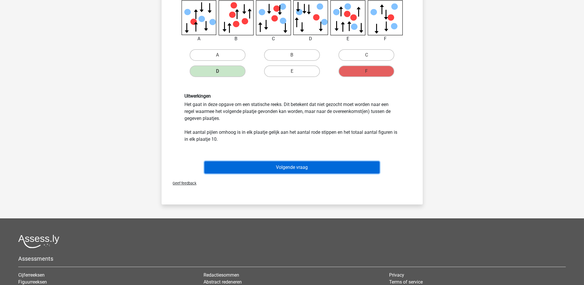
click at [333, 167] on button "Volgende vraag" at bounding box center [291, 167] width 175 height 12
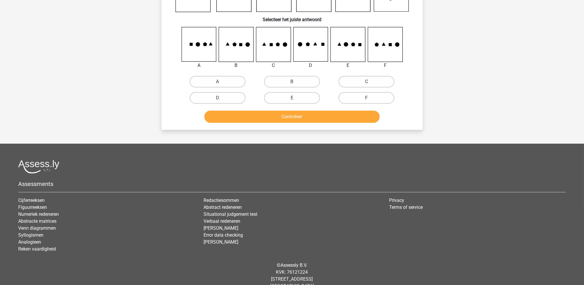
scroll to position [29, 0]
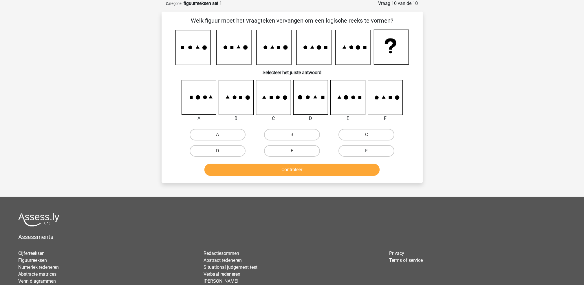
click at [365, 148] on label "F" at bounding box center [367, 151] width 56 height 12
click at [367, 151] on input "F" at bounding box center [369, 153] width 4 height 4
radio input "true"
click at [361, 174] on div "Controleer" at bounding box center [292, 171] width 224 height 14
click at [362, 169] on button "Controleer" at bounding box center [291, 170] width 175 height 12
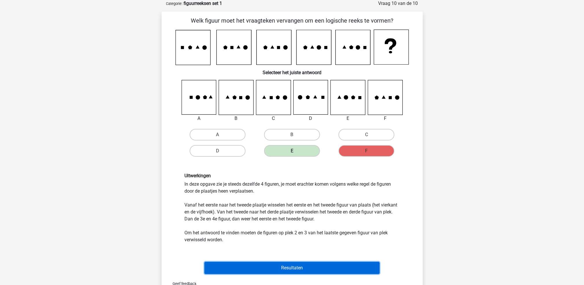
click at [307, 266] on button "Resultaten" at bounding box center [291, 268] width 175 height 12
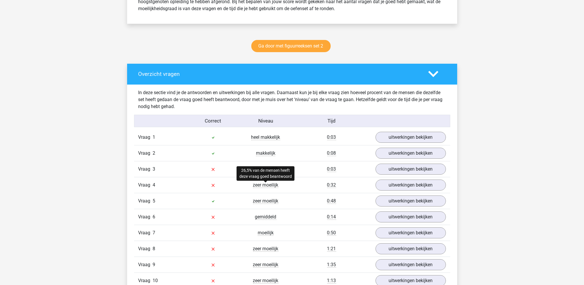
scroll to position [309, 0]
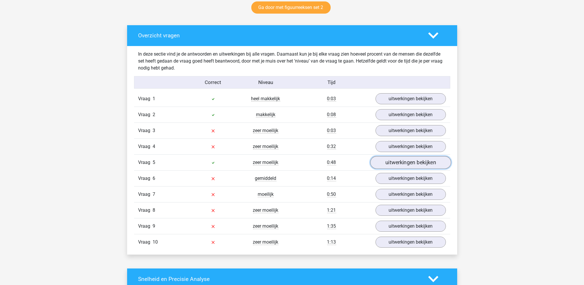
click at [387, 160] on link "uitwerkingen bekijken" at bounding box center [410, 162] width 81 height 13
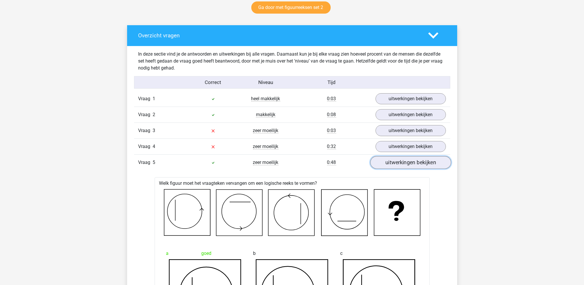
click at [387, 160] on link "uitwerkingen bekijken" at bounding box center [410, 162] width 81 height 13
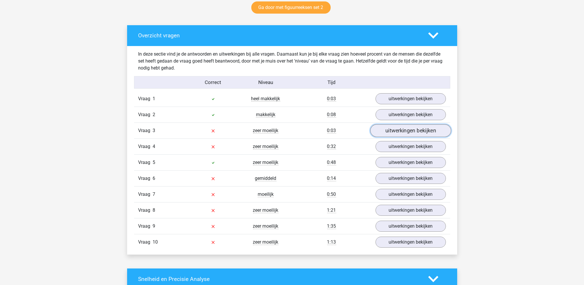
click at [395, 130] on link "uitwerkingen bekijken" at bounding box center [410, 131] width 81 height 13
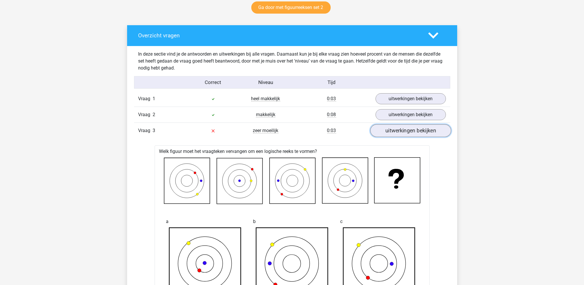
click at [395, 130] on link "uitwerkingen bekijken" at bounding box center [410, 131] width 81 height 13
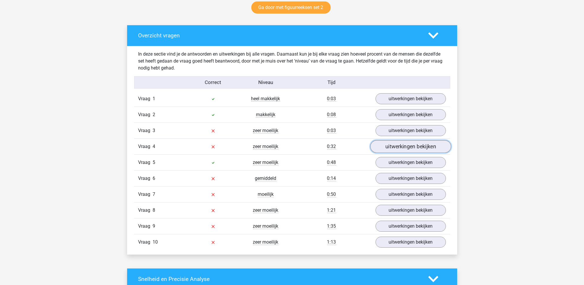
click at [395, 142] on link "uitwerkingen bekijken" at bounding box center [410, 146] width 81 height 13
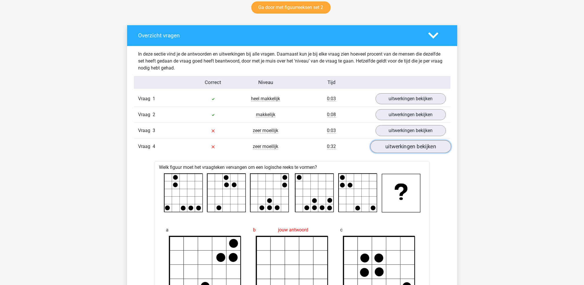
click at [395, 145] on link "uitwerkingen bekijken" at bounding box center [410, 146] width 81 height 13
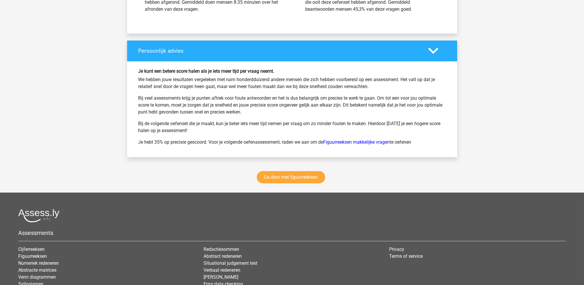
scroll to position [734, 0]
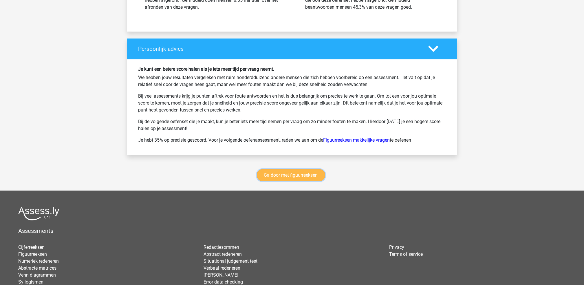
click at [317, 179] on link "Ga door met figuurreeksen" at bounding box center [291, 175] width 68 height 12
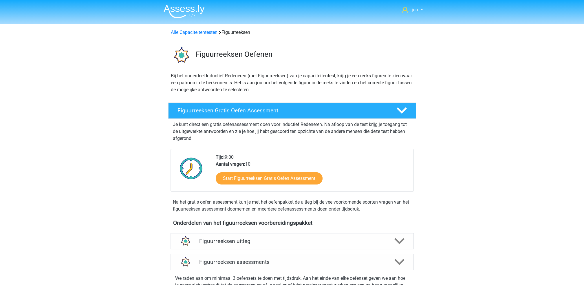
scroll to position [252, 0]
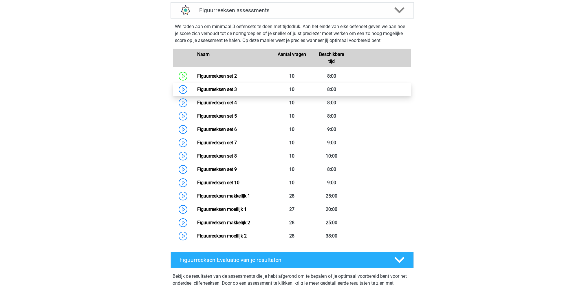
click at [237, 92] on link "Figuurreeksen set 3" at bounding box center [217, 90] width 40 height 6
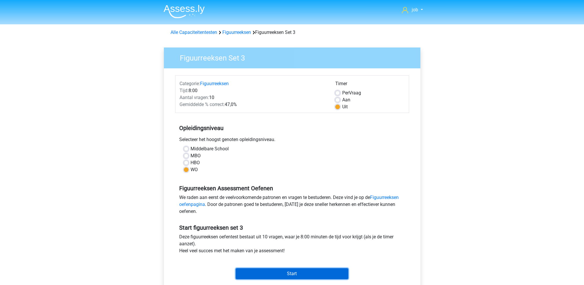
click at [293, 273] on input "Start" at bounding box center [292, 273] width 113 height 11
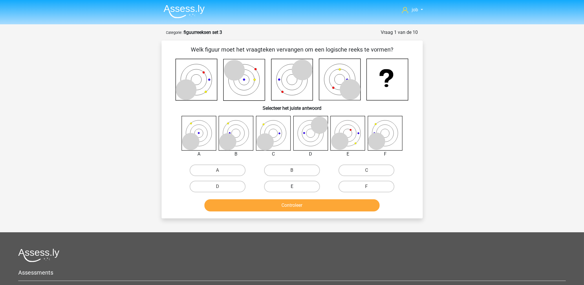
click at [280, 186] on label "E" at bounding box center [292, 187] width 56 height 12
click at [292, 187] on input "E" at bounding box center [294, 189] width 4 height 4
radio input "true"
click at [280, 205] on button "Controleer" at bounding box center [291, 205] width 175 height 12
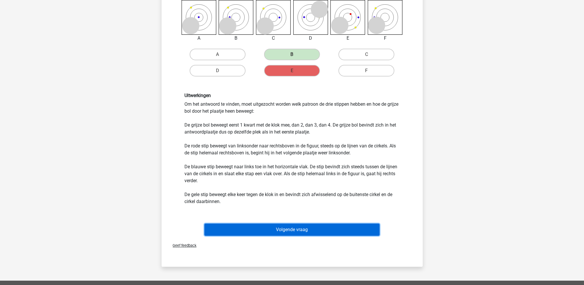
click at [288, 224] on button "Volgende vraag" at bounding box center [291, 230] width 175 height 12
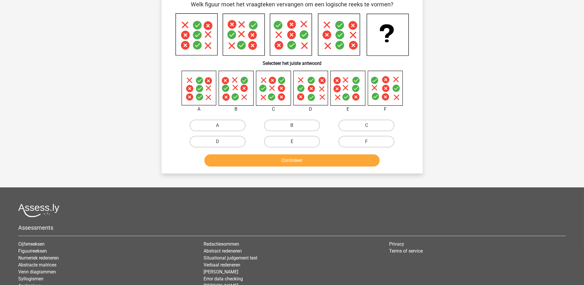
scroll to position [29, 0]
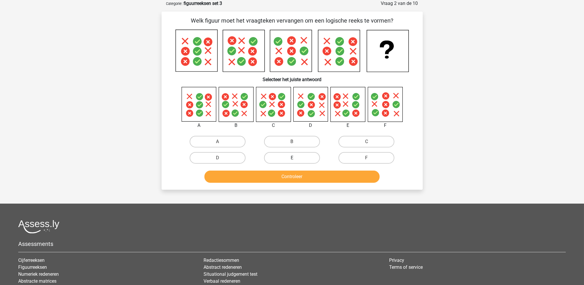
click at [284, 159] on label "E" at bounding box center [292, 158] width 56 height 12
click at [292, 159] on input "E" at bounding box center [294, 160] width 4 height 4
radio input "true"
click at [288, 174] on button "Controleer" at bounding box center [291, 177] width 175 height 12
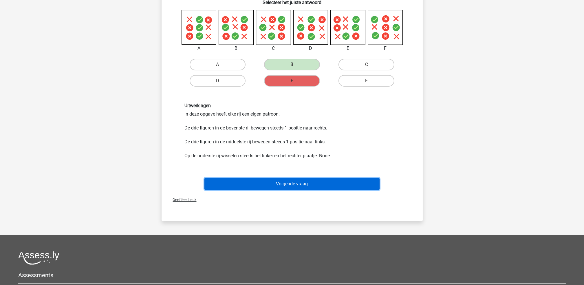
click at [289, 181] on button "Volgende vraag" at bounding box center [291, 184] width 175 height 12
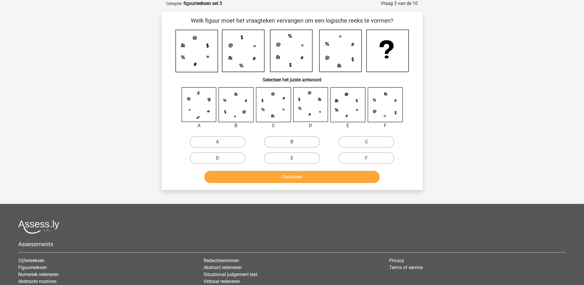
click at [288, 162] on div "E" at bounding box center [292, 158] width 74 height 16
drag, startPoint x: 291, startPoint y: 155, endPoint x: 292, endPoint y: 172, distance: 17.4
click at [291, 156] on label "E" at bounding box center [292, 158] width 56 height 12
click at [292, 158] on input "E" at bounding box center [294, 160] width 4 height 4
radio input "true"
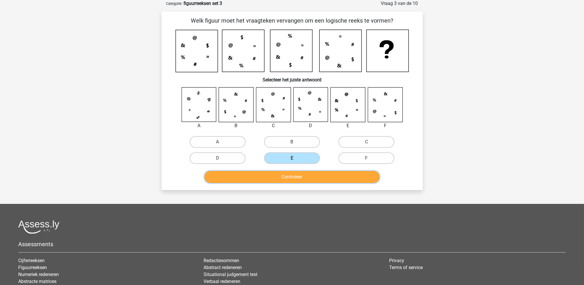
click at [292, 173] on button "Controleer" at bounding box center [291, 177] width 175 height 12
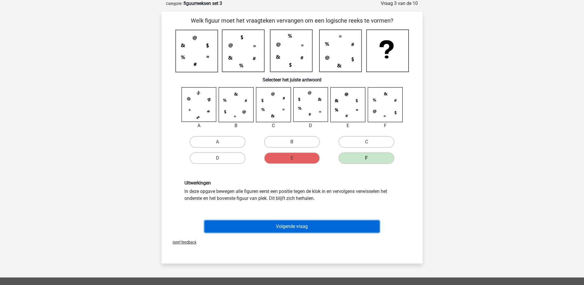
click at [284, 222] on button "Volgende vraag" at bounding box center [291, 226] width 175 height 12
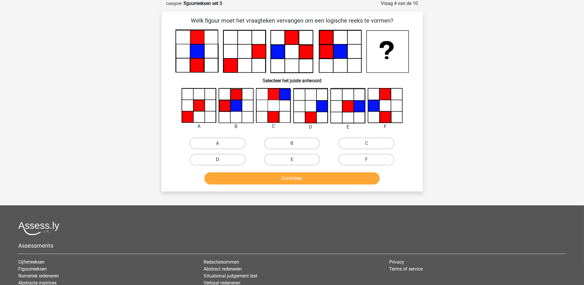
click at [242, 154] on label "D" at bounding box center [218, 160] width 56 height 12
click at [221, 160] on input "D" at bounding box center [220, 162] width 4 height 4
radio input "true"
click at [257, 176] on button "Controleer" at bounding box center [291, 178] width 175 height 12
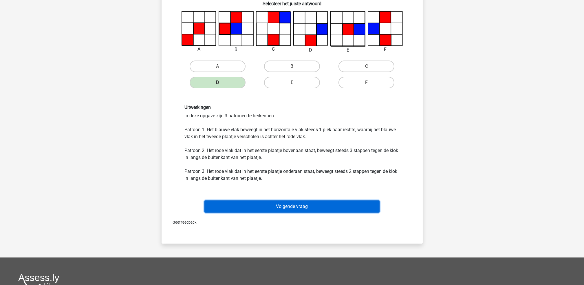
click at [284, 201] on button "Volgende vraag" at bounding box center [291, 206] width 175 height 12
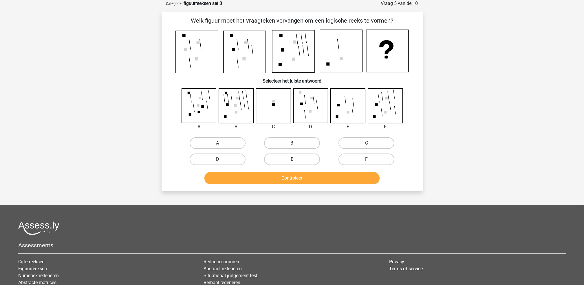
click at [363, 140] on label "C" at bounding box center [367, 143] width 56 height 12
click at [367, 143] on input "C" at bounding box center [369, 145] width 4 height 4
radio input "true"
click at [271, 141] on label "B" at bounding box center [292, 143] width 56 height 12
click at [292, 143] on input "B" at bounding box center [294, 145] width 4 height 4
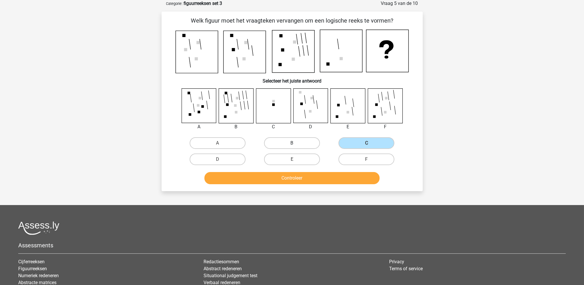
radio input "true"
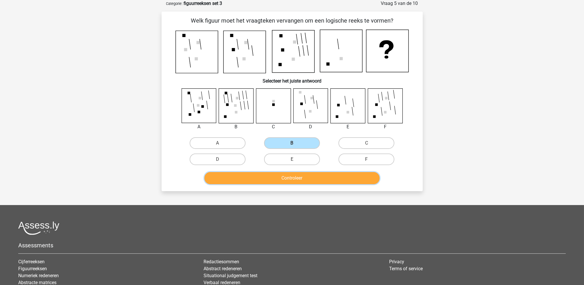
click at [271, 175] on button "Controleer" at bounding box center [291, 178] width 175 height 12
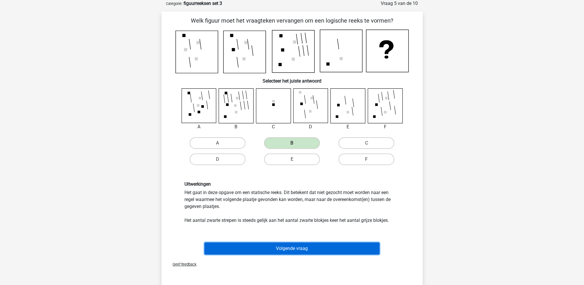
click at [330, 247] on button "Volgende vraag" at bounding box center [291, 248] width 175 height 12
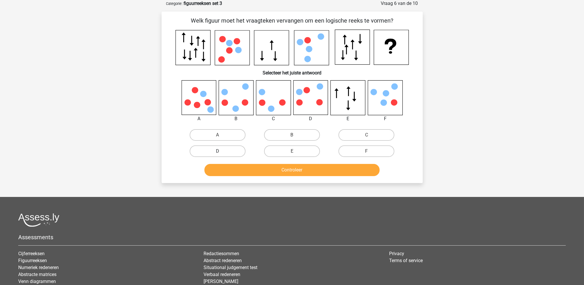
click at [232, 148] on label "D" at bounding box center [218, 151] width 56 height 12
click at [221, 151] on input "D" at bounding box center [220, 153] width 4 height 4
radio input "true"
click at [242, 174] on button "Controleer" at bounding box center [291, 170] width 175 height 12
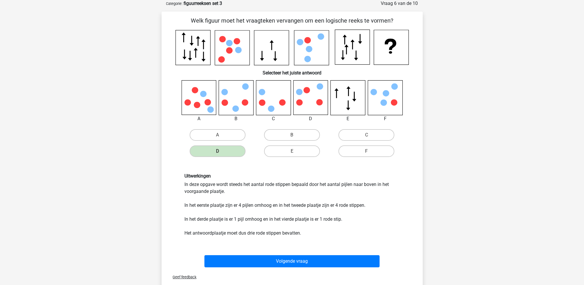
click at [280, 252] on div "Volgende vraag" at bounding box center [292, 260] width 243 height 19
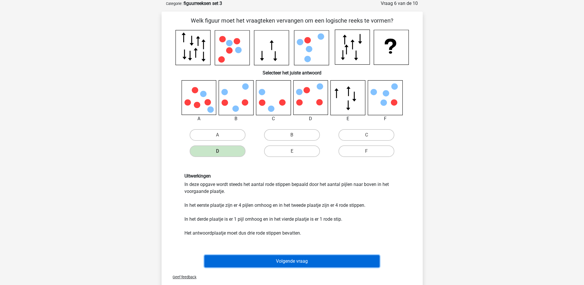
click at [281, 259] on button "Volgende vraag" at bounding box center [291, 261] width 175 height 12
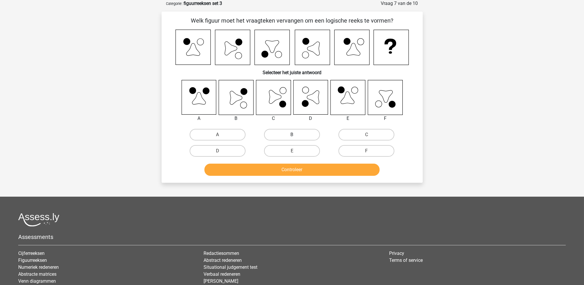
click at [297, 130] on label "B" at bounding box center [292, 135] width 56 height 12
click at [296, 135] on input "B" at bounding box center [294, 137] width 4 height 4
radio input "true"
click at [281, 169] on button "Controleer" at bounding box center [291, 170] width 175 height 12
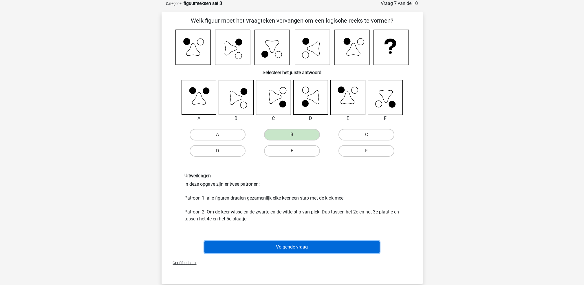
click at [329, 242] on button "Volgende vraag" at bounding box center [291, 247] width 175 height 12
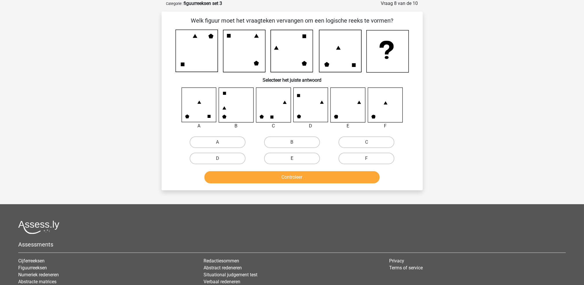
click at [298, 157] on label "E" at bounding box center [292, 159] width 56 height 12
click at [296, 158] on input "E" at bounding box center [294, 160] width 4 height 4
radio input "true"
click at [294, 180] on button "Controleer" at bounding box center [291, 177] width 175 height 12
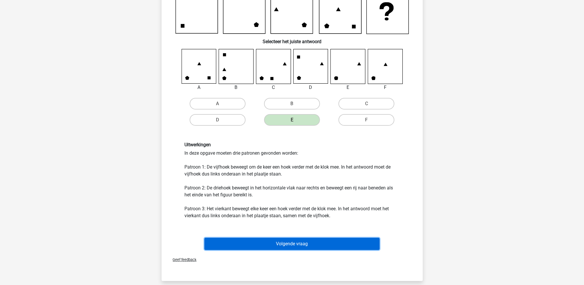
click at [293, 246] on button "Volgende vraag" at bounding box center [291, 244] width 175 height 12
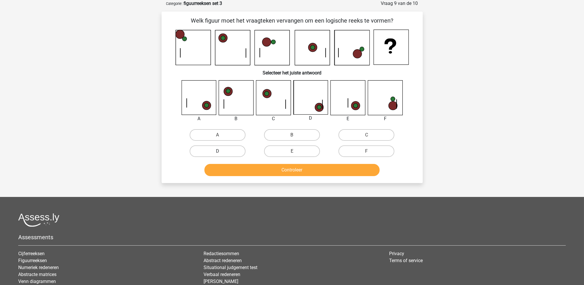
click at [233, 149] on label "D" at bounding box center [218, 151] width 56 height 12
click at [221, 151] on input "D" at bounding box center [220, 153] width 4 height 4
radio input "true"
click at [237, 173] on button "Controleer" at bounding box center [291, 170] width 175 height 12
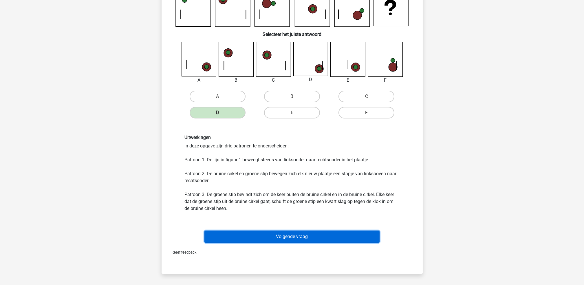
click at [283, 231] on button "Volgende vraag" at bounding box center [291, 237] width 175 height 12
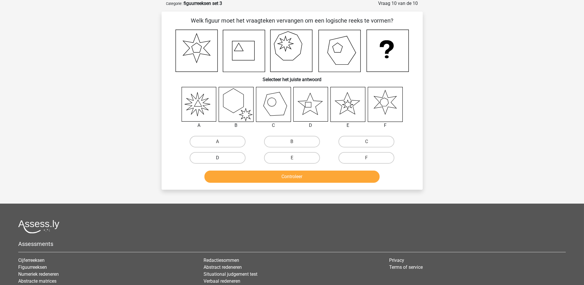
click at [242, 157] on label "D" at bounding box center [218, 158] width 56 height 12
click at [221, 158] on input "D" at bounding box center [220, 160] width 4 height 4
radio input "true"
click at [242, 175] on button "Controleer" at bounding box center [291, 177] width 175 height 12
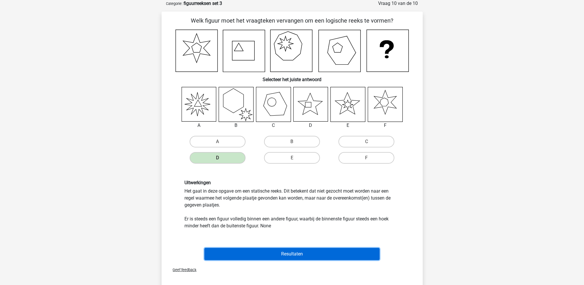
click at [283, 256] on button "Resultaten" at bounding box center [291, 254] width 175 height 12
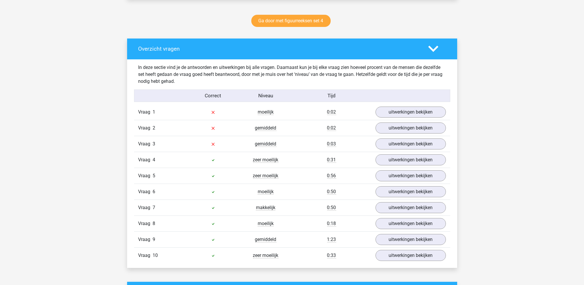
scroll to position [309, 0]
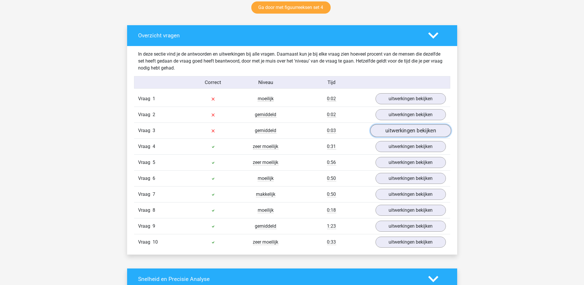
click at [382, 130] on link "uitwerkingen bekijken" at bounding box center [410, 131] width 81 height 13
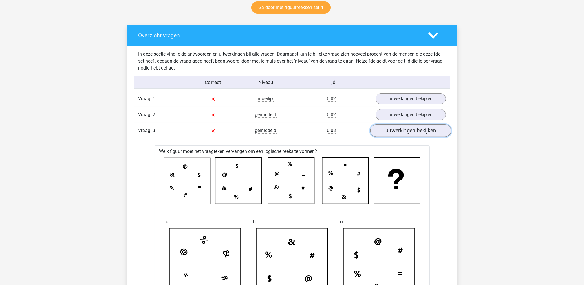
click at [382, 130] on link "uitwerkingen bekijken" at bounding box center [410, 131] width 81 height 13
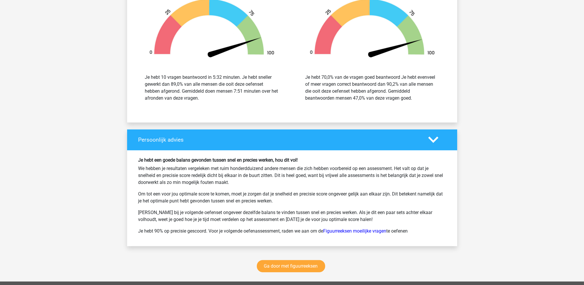
scroll to position [656, 0]
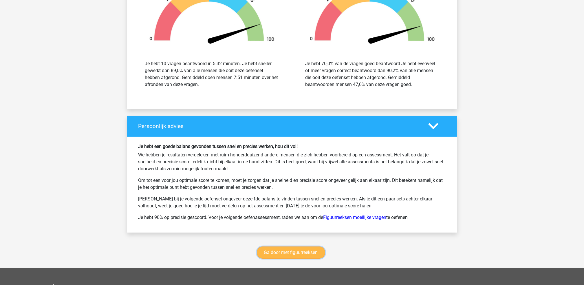
click at [277, 255] on link "Ga door met figuurreeksen" at bounding box center [291, 252] width 68 height 12
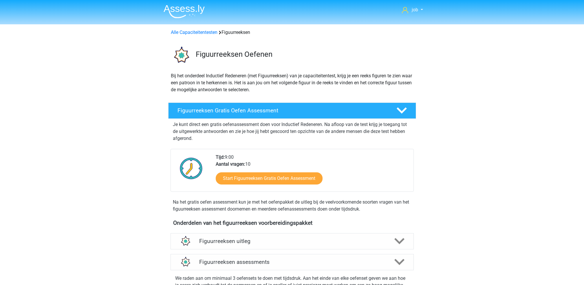
scroll to position [252, 0]
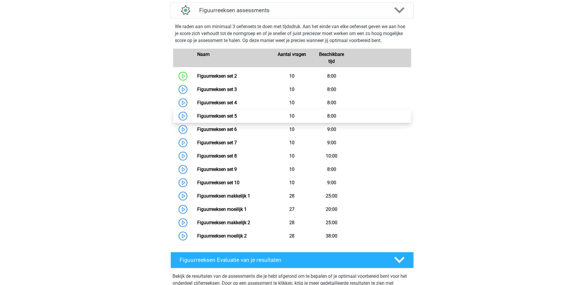
click at [237, 115] on link "Figuurreeksen set 5" at bounding box center [217, 116] width 40 height 6
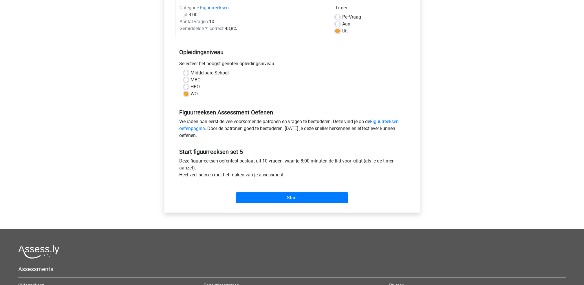
scroll to position [77, 0]
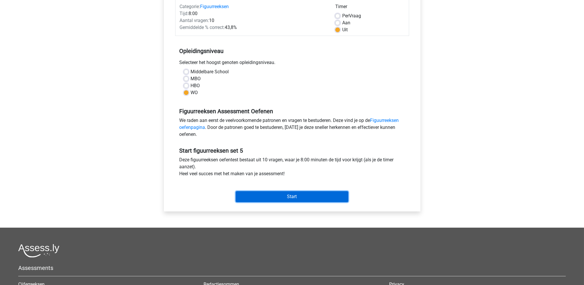
click at [286, 197] on input "Start" at bounding box center [292, 196] width 113 height 11
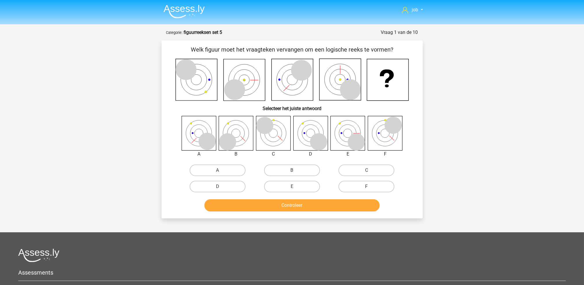
click at [215, 176] on div "A" at bounding box center [217, 170] width 74 height 16
click at [222, 172] on label "A" at bounding box center [218, 171] width 56 height 12
click at [221, 172] on input "A" at bounding box center [220, 172] width 4 height 4
radio input "true"
click at [242, 209] on button "Controleer" at bounding box center [291, 205] width 175 height 12
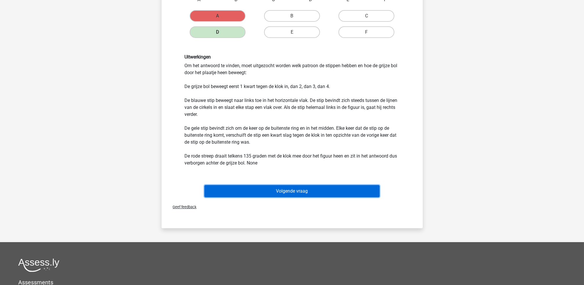
click at [280, 193] on button "Volgende vraag" at bounding box center [291, 191] width 175 height 12
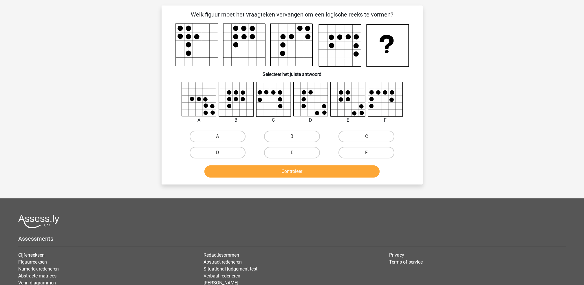
scroll to position [29, 0]
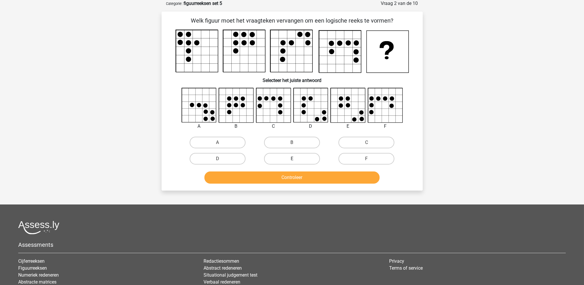
drag, startPoint x: 285, startPoint y: 154, endPoint x: 288, endPoint y: 158, distance: 4.5
click at [288, 157] on label "E" at bounding box center [292, 159] width 56 height 12
click at [292, 159] on input "E" at bounding box center [294, 161] width 4 height 4
radio input "true"
click at [288, 177] on button "Controleer" at bounding box center [291, 177] width 175 height 12
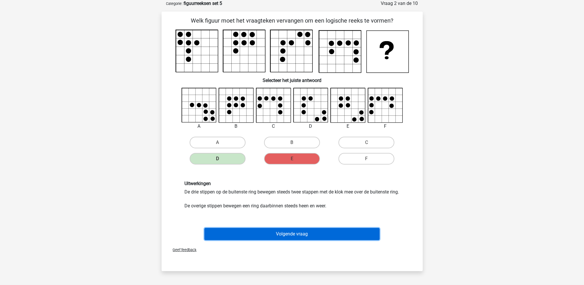
click at [300, 235] on button "Volgende vraag" at bounding box center [291, 234] width 175 height 12
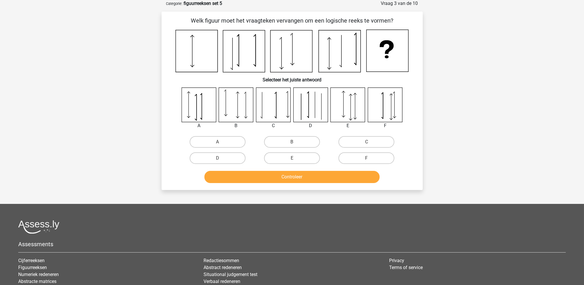
click at [260, 135] on div "B" at bounding box center [292, 142] width 74 height 16
click at [253, 138] on div "B" at bounding box center [218, 142] width 70 height 12
click at [268, 142] on label "B" at bounding box center [292, 142] width 56 height 12
click at [292, 142] on input "B" at bounding box center [294, 144] width 4 height 4
radio input "true"
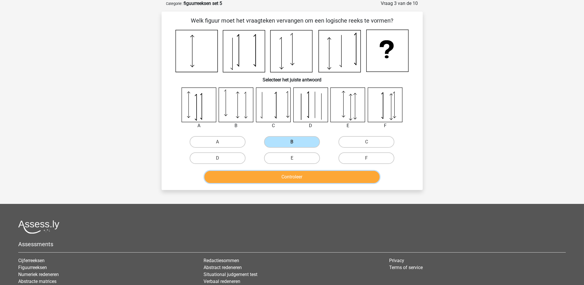
click at [254, 176] on button "Controleer" at bounding box center [291, 177] width 175 height 12
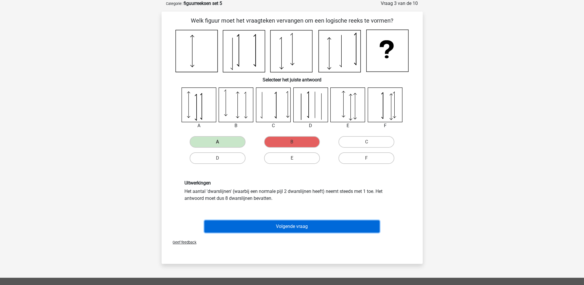
click at [265, 223] on button "Volgende vraag" at bounding box center [291, 226] width 175 height 12
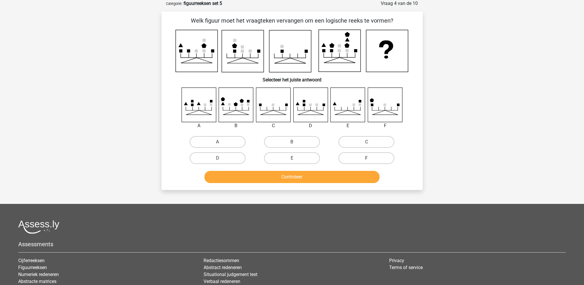
click at [354, 155] on label "F" at bounding box center [367, 158] width 56 height 12
click at [367, 158] on input "F" at bounding box center [369, 160] width 4 height 4
radio input "true"
click at [344, 177] on button "Controleer" at bounding box center [291, 177] width 175 height 12
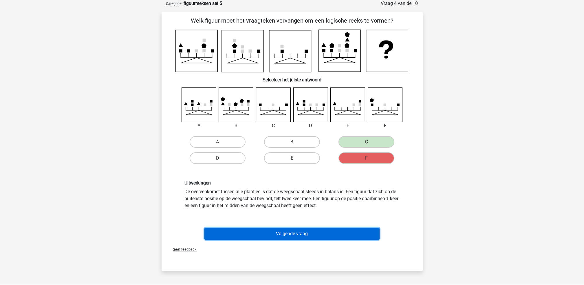
click at [314, 230] on button "Volgende vraag" at bounding box center [291, 234] width 175 height 12
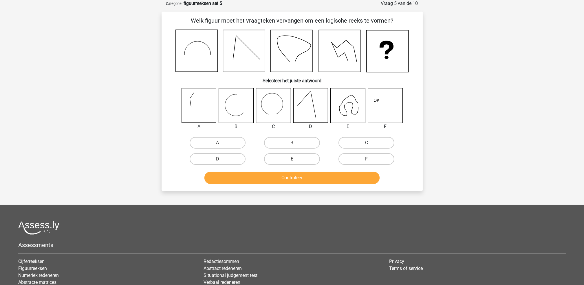
click at [363, 145] on label "C" at bounding box center [367, 143] width 56 height 12
click at [367, 145] on input "C" at bounding box center [369, 145] width 4 height 4
radio input "true"
click at [342, 172] on button "Controleer" at bounding box center [291, 178] width 175 height 12
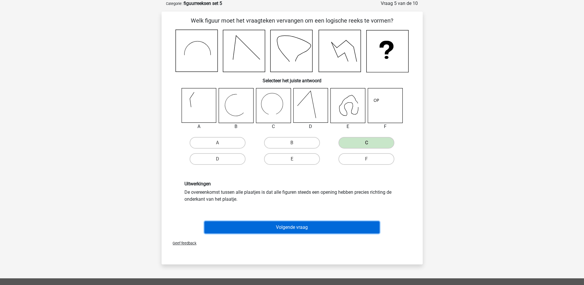
click at [331, 221] on button "Volgende vraag" at bounding box center [291, 227] width 175 height 12
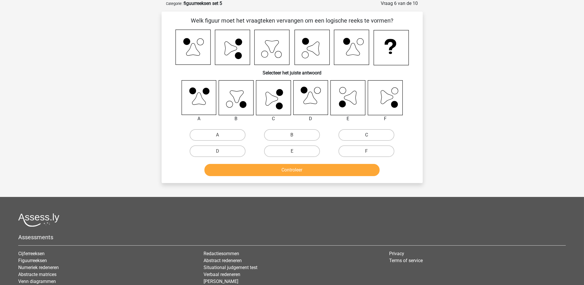
click at [345, 134] on label "C" at bounding box center [367, 135] width 56 height 12
click at [367, 135] on input "C" at bounding box center [369, 137] width 4 height 4
radio input "true"
click at [336, 166] on button "Controleer" at bounding box center [291, 170] width 175 height 12
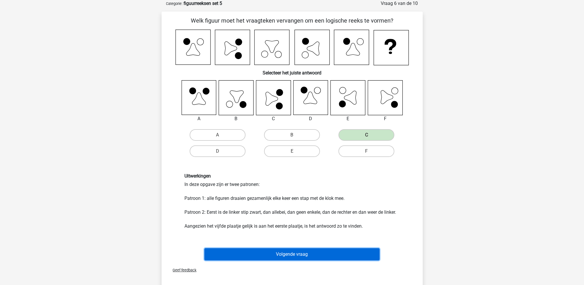
click at [315, 252] on button "Volgende vraag" at bounding box center [291, 254] width 175 height 12
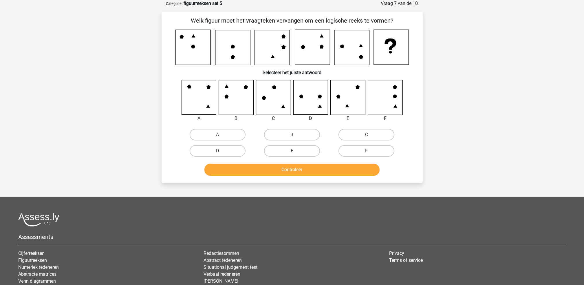
click at [349, 127] on div "C" at bounding box center [366, 135] width 74 height 16
click at [355, 134] on label "C" at bounding box center [367, 135] width 56 height 12
click at [367, 135] on input "C" at bounding box center [369, 137] width 4 height 4
radio input "true"
click at [339, 171] on button "Controleer" at bounding box center [291, 170] width 175 height 12
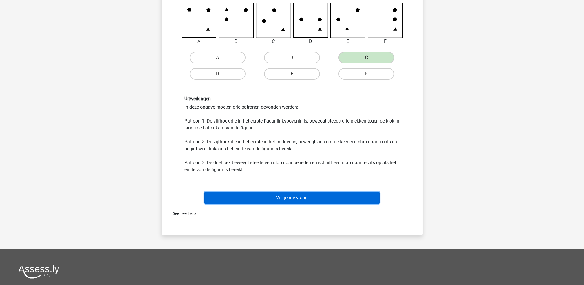
click at [327, 195] on button "Volgende vraag" at bounding box center [291, 198] width 175 height 12
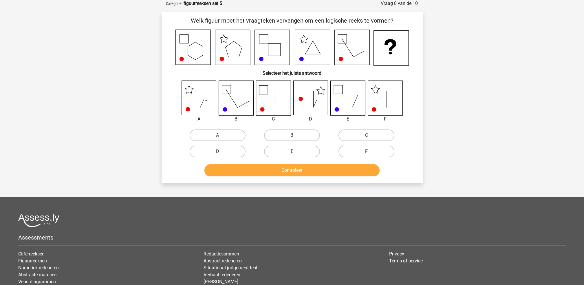
click at [355, 150] on label "F" at bounding box center [367, 152] width 56 height 12
click at [367, 151] on input "F" at bounding box center [369, 153] width 4 height 4
radio input "true"
click at [351, 177] on div "Controleer" at bounding box center [292, 171] width 224 height 14
click at [350, 171] on button "Controleer" at bounding box center [291, 170] width 175 height 12
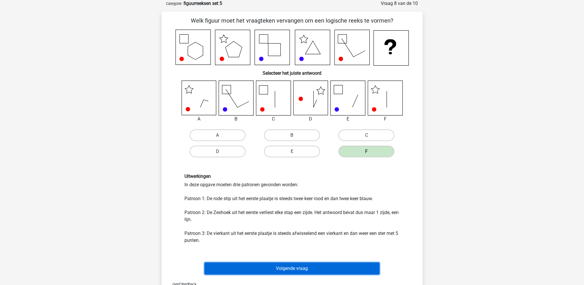
click at [325, 264] on button "Volgende vraag" at bounding box center [291, 268] width 175 height 12
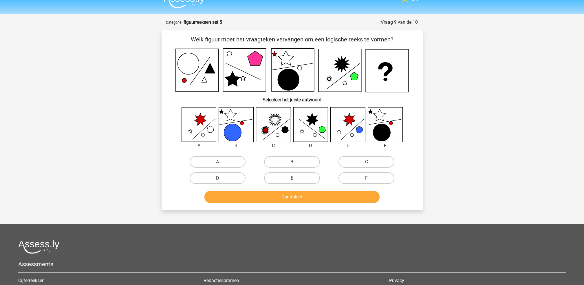
scroll to position [0, 0]
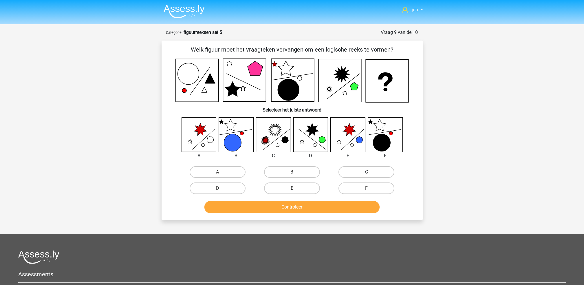
click at [345, 170] on label "C" at bounding box center [367, 172] width 56 height 12
click at [367, 172] on input "C" at bounding box center [369, 174] width 4 height 4
radio input "true"
click at [337, 201] on button "Controleer" at bounding box center [291, 207] width 175 height 12
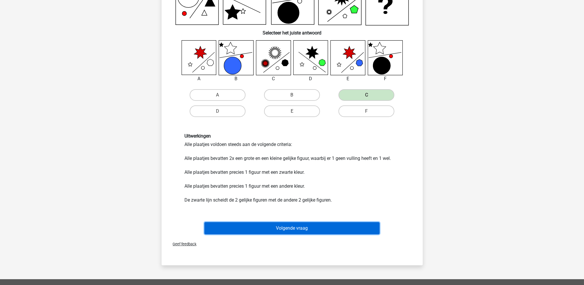
click at [326, 228] on button "Volgende vraag" at bounding box center [291, 228] width 175 height 12
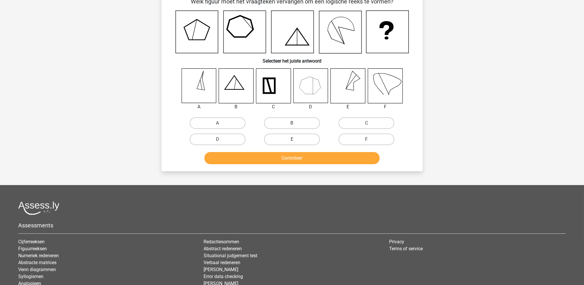
scroll to position [29, 0]
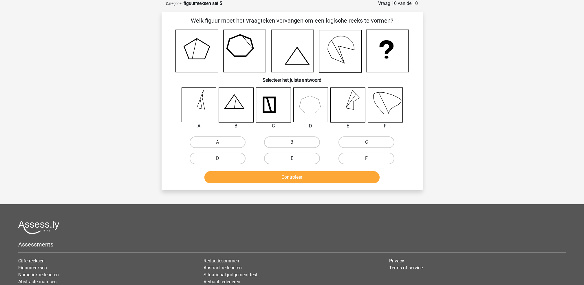
click at [304, 155] on label "E" at bounding box center [292, 159] width 56 height 12
click at [296, 158] on input "E" at bounding box center [294, 160] width 4 height 4
radio input "true"
click at [307, 175] on button "Controleer" at bounding box center [291, 177] width 175 height 12
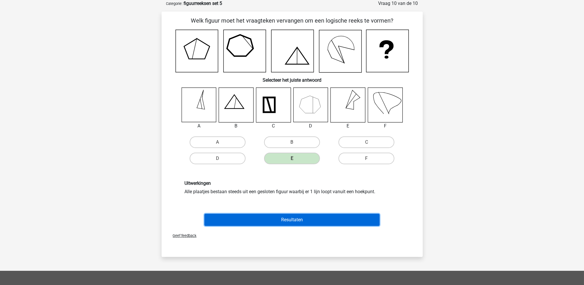
click at [308, 217] on button "Resultaten" at bounding box center [291, 220] width 175 height 12
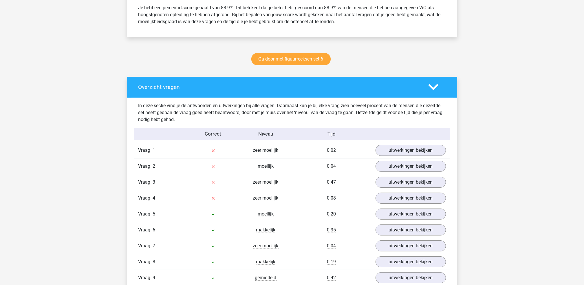
scroll to position [309, 0]
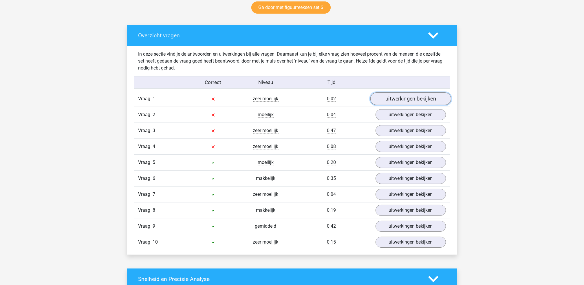
click at [390, 101] on link "uitwerkingen bekijken" at bounding box center [410, 99] width 81 height 13
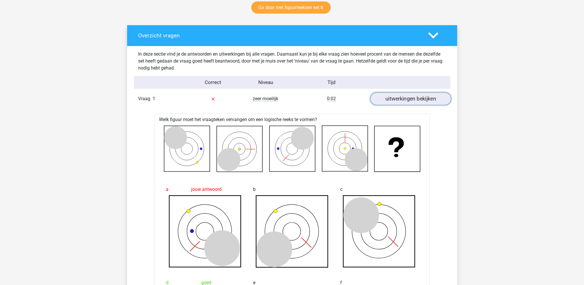
click at [390, 101] on link "uitwerkingen bekijken" at bounding box center [410, 99] width 81 height 13
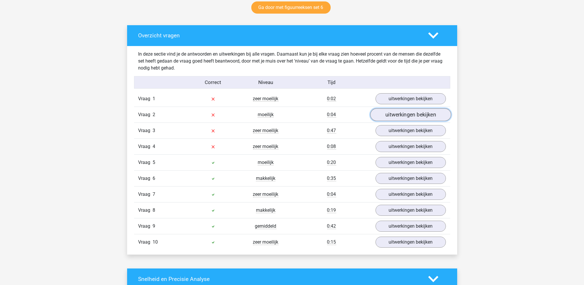
click at [396, 116] on link "uitwerkingen bekijken" at bounding box center [410, 115] width 81 height 13
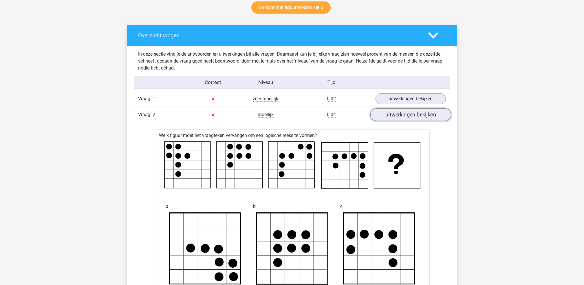
click at [396, 116] on link "uitwerkingen bekijken" at bounding box center [410, 115] width 81 height 13
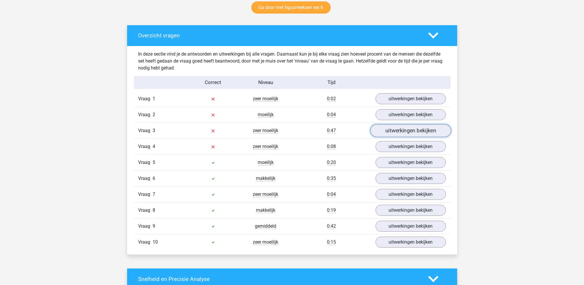
click at [401, 131] on link "uitwerkingen bekijken" at bounding box center [410, 131] width 81 height 13
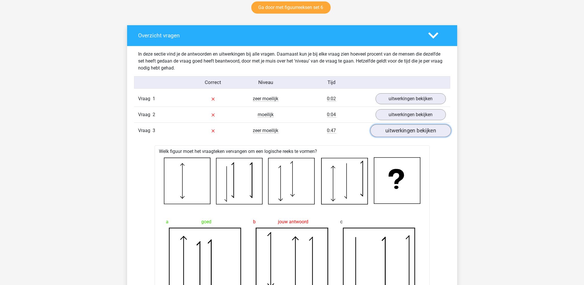
click at [401, 131] on link "uitwerkingen bekijken" at bounding box center [410, 131] width 81 height 13
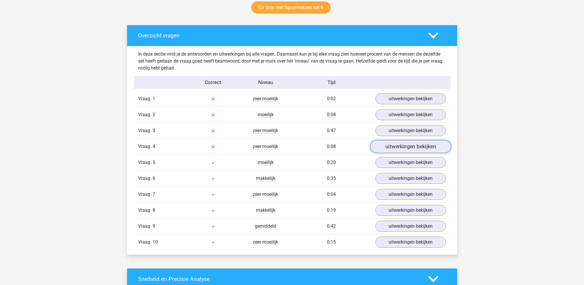
click at [402, 146] on link "uitwerkingen bekijken" at bounding box center [410, 146] width 81 height 13
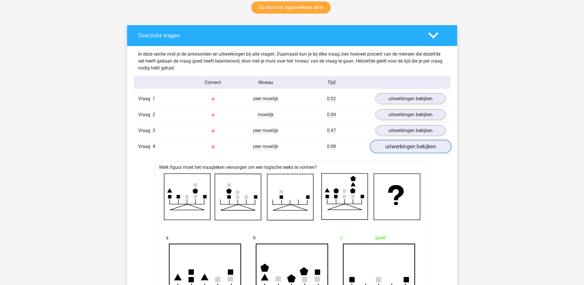
click at [402, 146] on link "uitwerkingen bekijken" at bounding box center [410, 146] width 81 height 13
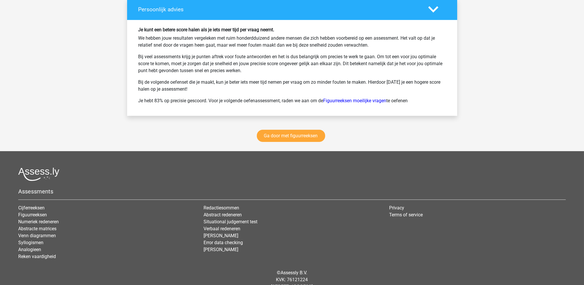
scroll to position [793, 0]
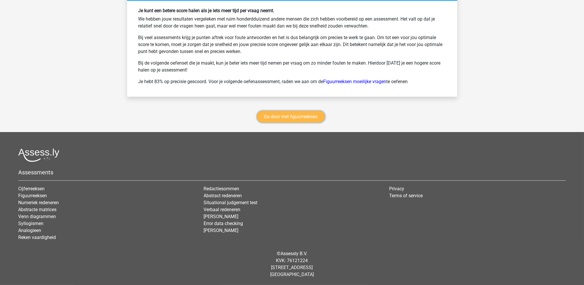
click at [314, 120] on link "Ga door met figuurreeksen" at bounding box center [291, 117] width 68 height 12
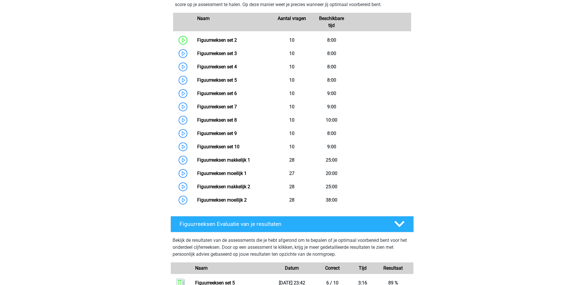
scroll to position [329, 0]
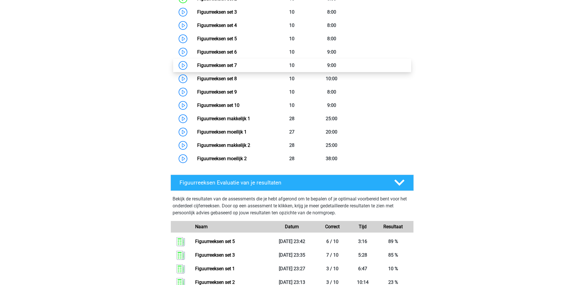
click at [237, 68] on link "Figuurreeksen set 7" at bounding box center [217, 66] width 40 height 6
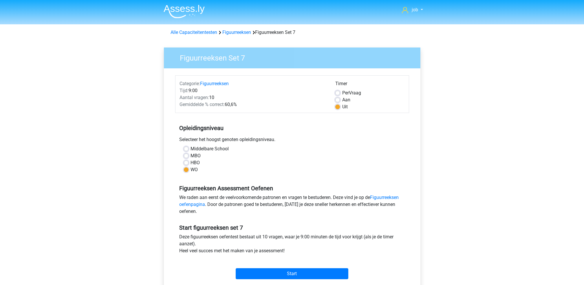
click at [294, 267] on div "Start" at bounding box center [292, 269] width 234 height 20
click at [293, 269] on input "Start" at bounding box center [292, 273] width 113 height 11
